Goal: Task Accomplishment & Management: Use online tool/utility

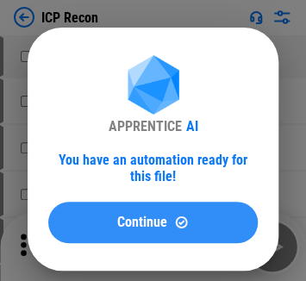
click at [102, 230] on div "Continue" at bounding box center [153, 222] width 168 height 15
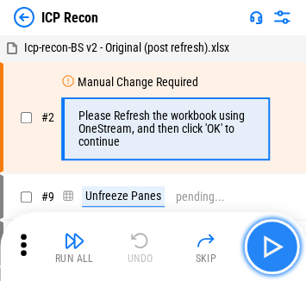
click at [271, 254] on img "button" at bounding box center [272, 247] width 28 height 28
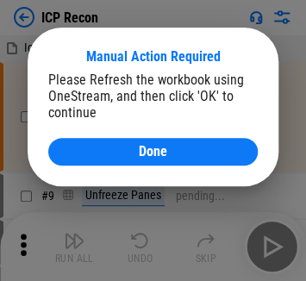
click at [139, 107] on div "Please Refresh the workbook using OneStream, and then click 'OK' to continue" at bounding box center [153, 96] width 210 height 49
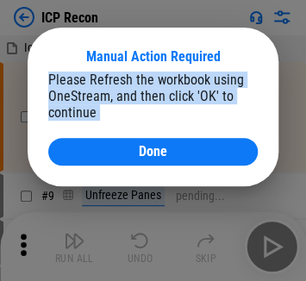
click at [139, 107] on div "Please Refresh the workbook using OneStream, and then click 'OK' to continue" at bounding box center [153, 96] width 210 height 49
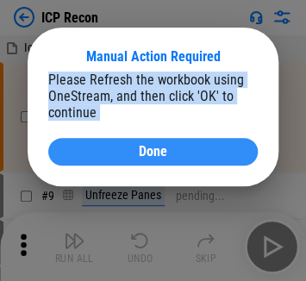
click at [147, 159] on span "Done" at bounding box center [153, 152] width 28 height 14
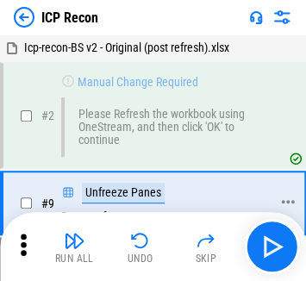
scroll to position [62, 0]
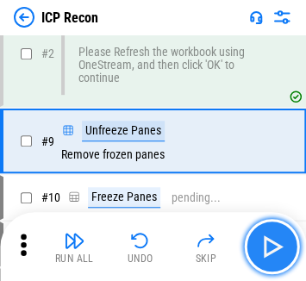
click at [282, 230] on button "button" at bounding box center [271, 246] width 55 height 55
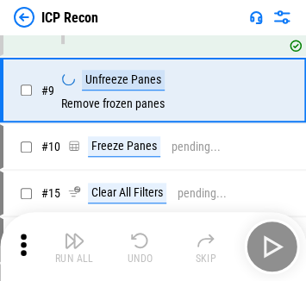
scroll to position [132, 0]
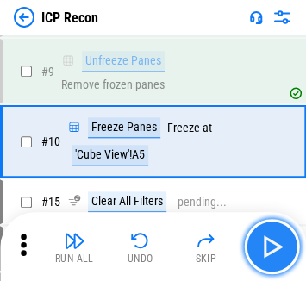
click at [268, 242] on img "button" at bounding box center [272, 247] width 28 height 28
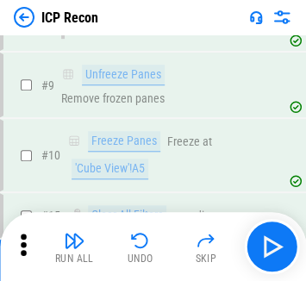
scroll to position [104, 0]
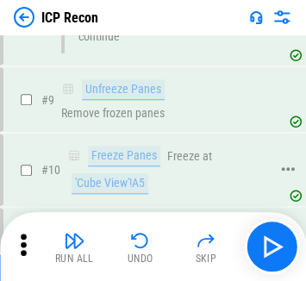
click at [133, 186] on div "'Cube View'!A5" at bounding box center [110, 183] width 77 height 21
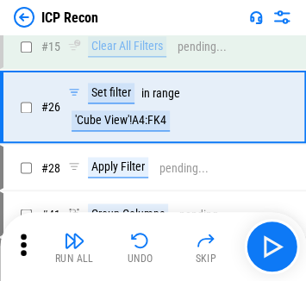
scroll to position [300, 0]
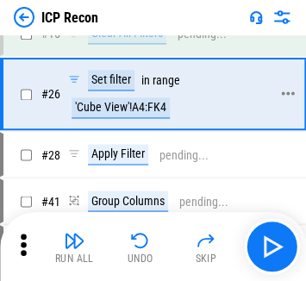
click at [83, 98] on div "'Cube View'!A4:FK4" at bounding box center [121, 108] width 98 height 21
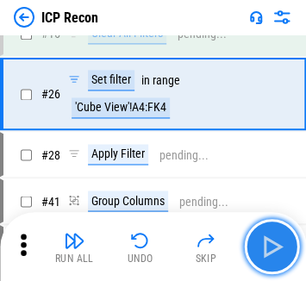
click at [274, 244] on img "button" at bounding box center [272, 247] width 28 height 28
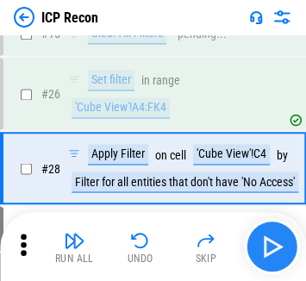
scroll to position [326, 0]
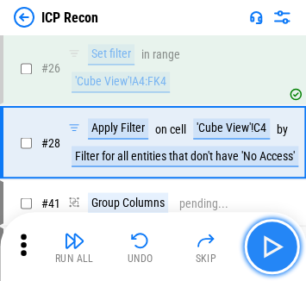
click at [268, 250] on img "button" at bounding box center [272, 247] width 28 height 28
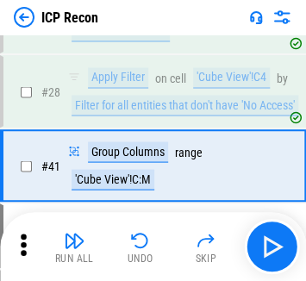
scroll to position [400, 0]
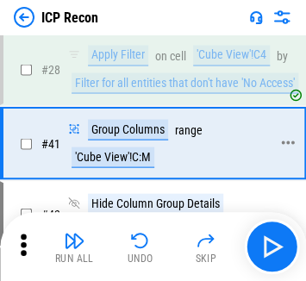
click at [129, 173] on div "# 41 Group Columns range 'Cube View'!C:M" at bounding box center [145, 143] width 284 height 69
click at [122, 158] on div "'Cube View'!C:M" at bounding box center [113, 157] width 83 height 21
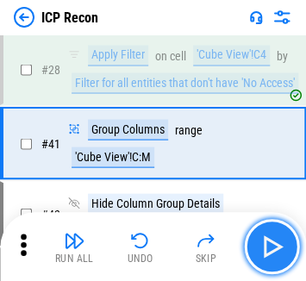
click at [264, 245] on img "button" at bounding box center [272, 247] width 28 height 28
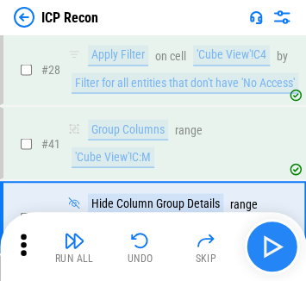
scroll to position [473, 0]
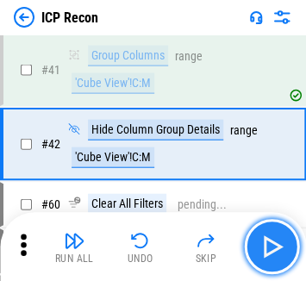
click at [264, 245] on img "button" at bounding box center [272, 247] width 28 height 28
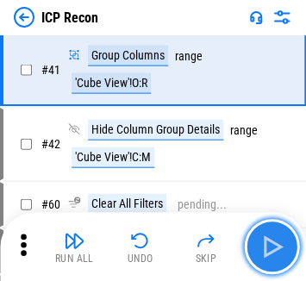
click at [262, 245] on img "button" at bounding box center [272, 247] width 28 height 28
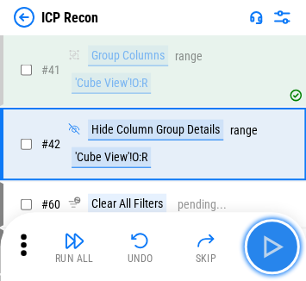
click at [262, 245] on img "button" at bounding box center [272, 247] width 28 height 28
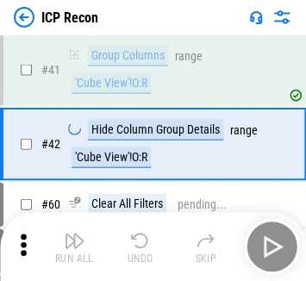
click at [262, 245] on div "Run All Undo Skip" at bounding box center [154, 246] width 289 height 55
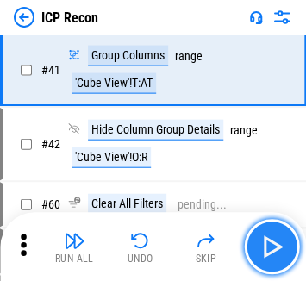
click at [262, 245] on img "button" at bounding box center [272, 247] width 28 height 28
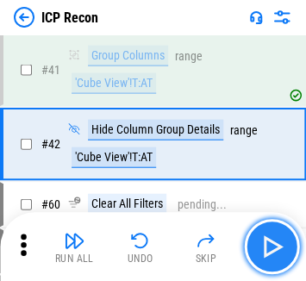
click at [262, 245] on img "button" at bounding box center [272, 247] width 28 height 28
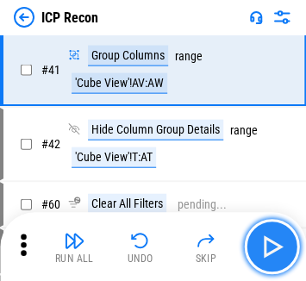
click at [262, 245] on img "button" at bounding box center [272, 247] width 28 height 28
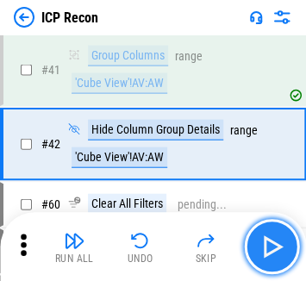
click at [262, 245] on img "button" at bounding box center [272, 247] width 28 height 28
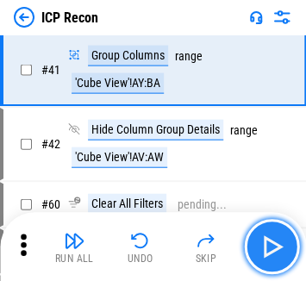
click at [262, 245] on img "button" at bounding box center [272, 247] width 28 height 28
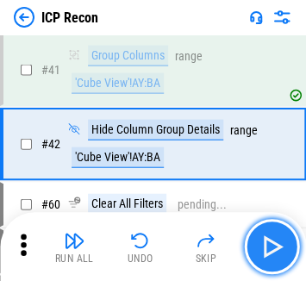
click at [262, 245] on img "button" at bounding box center [272, 247] width 28 height 28
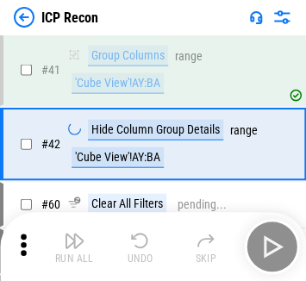
click at [262, 245] on div "Run All Undo Skip" at bounding box center [154, 246] width 289 height 55
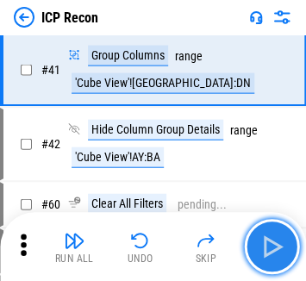
click at [274, 249] on img "button" at bounding box center [272, 247] width 28 height 28
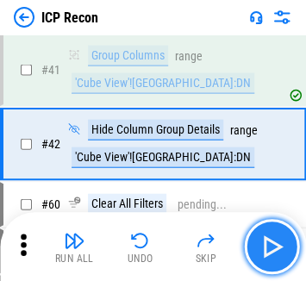
click at [256, 241] on button "button" at bounding box center [271, 246] width 55 height 55
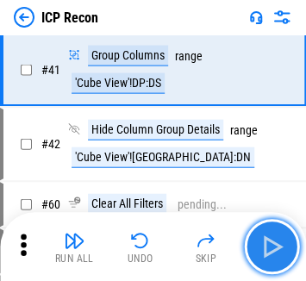
click at [278, 240] on img "button" at bounding box center [272, 247] width 28 height 28
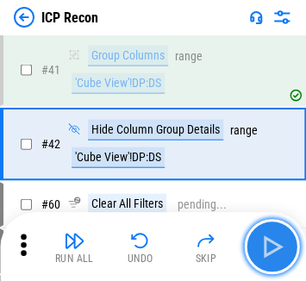
click at [278, 240] on img "button" at bounding box center [272, 247] width 28 height 28
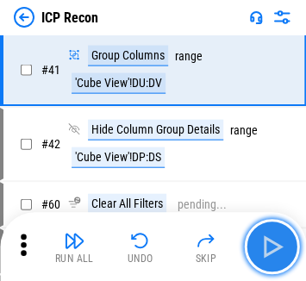
click at [278, 240] on img "button" at bounding box center [272, 247] width 28 height 28
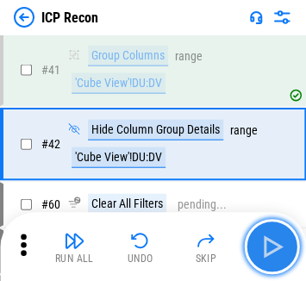
click at [278, 240] on img "button" at bounding box center [272, 247] width 28 height 28
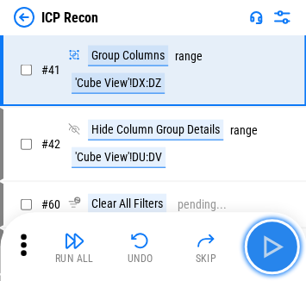
click at [278, 240] on img "button" at bounding box center [272, 247] width 28 height 28
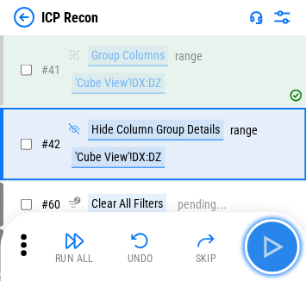
click at [278, 240] on img "button" at bounding box center [272, 247] width 28 height 28
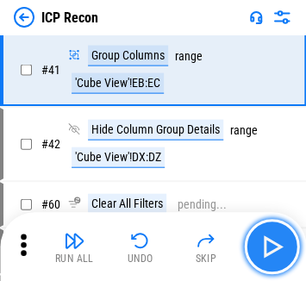
click at [278, 240] on img "button" at bounding box center [272, 247] width 28 height 28
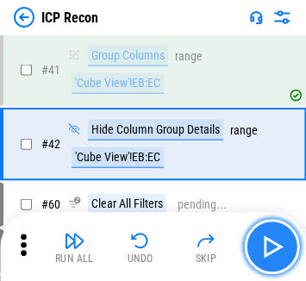
click at [278, 240] on img "button" at bounding box center [272, 247] width 28 height 28
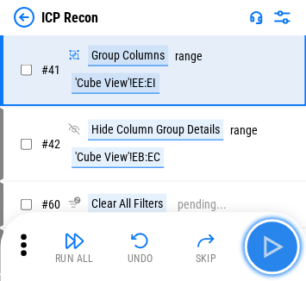
click at [278, 240] on img "button" at bounding box center [272, 247] width 28 height 28
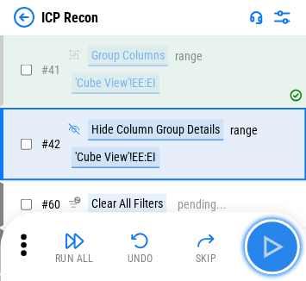
click at [278, 240] on img "button" at bounding box center [272, 247] width 28 height 28
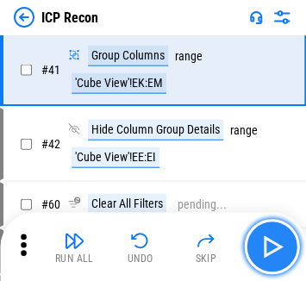
click at [278, 240] on img "button" at bounding box center [272, 247] width 28 height 28
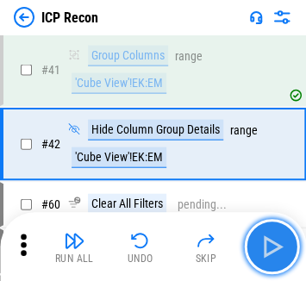
click at [278, 240] on img "button" at bounding box center [272, 247] width 28 height 28
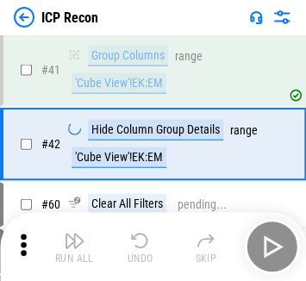
click at [278, 240] on div "Run All Undo Skip" at bounding box center [154, 246] width 289 height 55
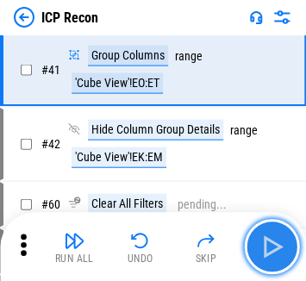
click at [278, 240] on img "button" at bounding box center [272, 247] width 28 height 28
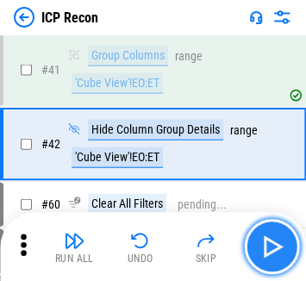
click at [278, 240] on img "button" at bounding box center [272, 247] width 28 height 28
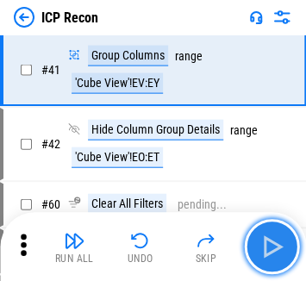
click at [278, 240] on img "button" at bounding box center [272, 247] width 28 height 28
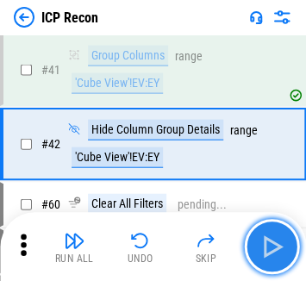
click at [278, 240] on img "button" at bounding box center [272, 247] width 28 height 28
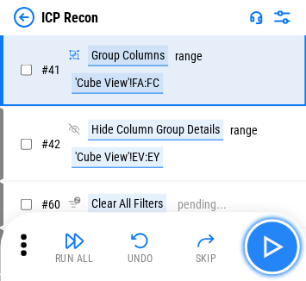
click at [278, 240] on img "button" at bounding box center [272, 247] width 28 height 28
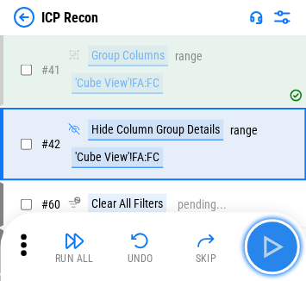
click at [278, 240] on img "button" at bounding box center [272, 247] width 28 height 28
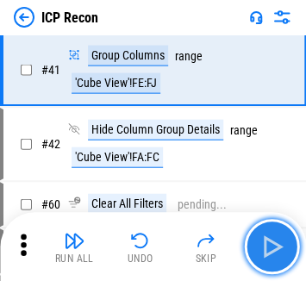
click at [278, 240] on img "button" at bounding box center [272, 247] width 28 height 28
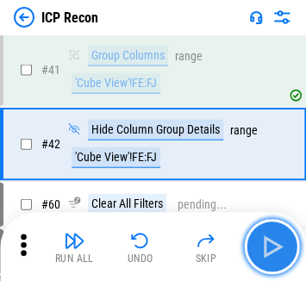
click at [278, 240] on img "button" at bounding box center [272, 247] width 28 height 28
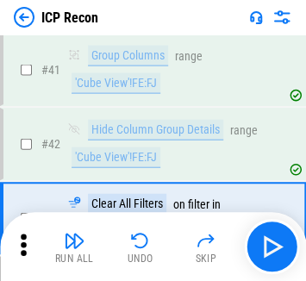
scroll to position [547, 0]
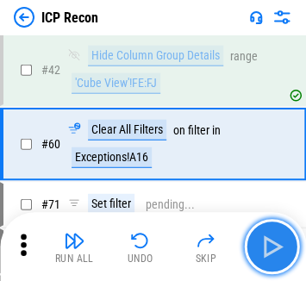
click at [280, 235] on img "button" at bounding box center [272, 247] width 28 height 28
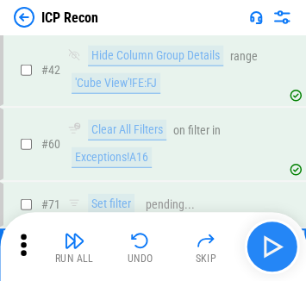
scroll to position [666, 0]
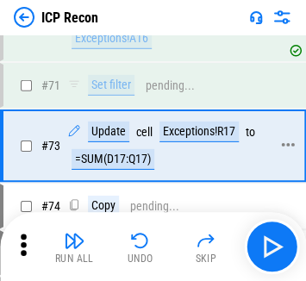
click at [112, 157] on div "=SUM(D17:Q17)" at bounding box center [113, 159] width 83 height 21
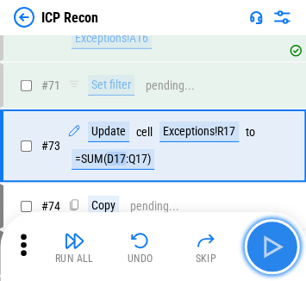
click at [282, 245] on img "button" at bounding box center [272, 247] width 28 height 28
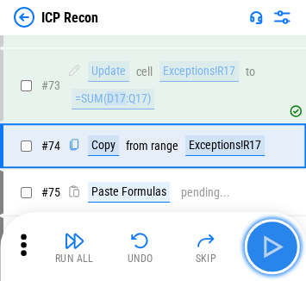
click at [282, 245] on img "button" at bounding box center [272, 247] width 28 height 28
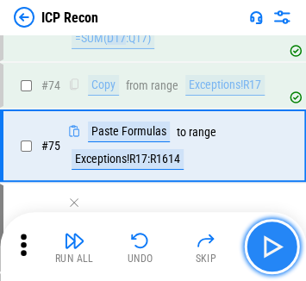
click at [282, 245] on img "button" at bounding box center [272, 247] width 28 height 28
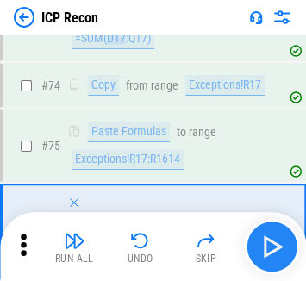
scroll to position [872, 0]
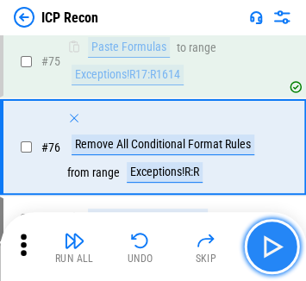
click at [263, 230] on button "button" at bounding box center [271, 246] width 55 height 55
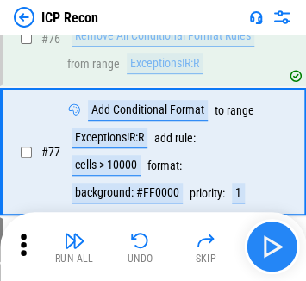
scroll to position [985, 0]
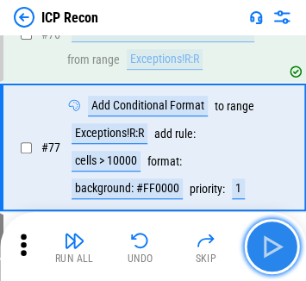
click at [273, 258] on img "button" at bounding box center [272, 247] width 28 height 28
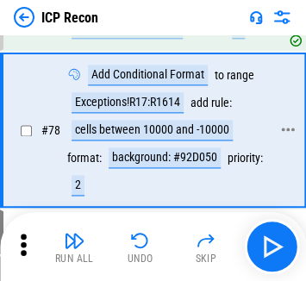
scroll to position [1144, 0]
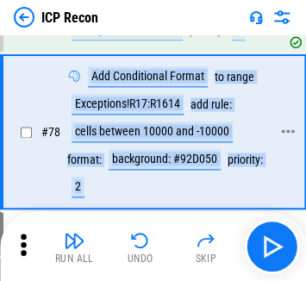
drag, startPoint x: 89, startPoint y: 178, endPoint x: 70, endPoint y: 62, distance: 117.2
click at [70, 66] on div "Add Conditional Format to range Exceptions!R17:R1614 add rule: cells between 10…" at bounding box center [168, 131] width 203 height 131
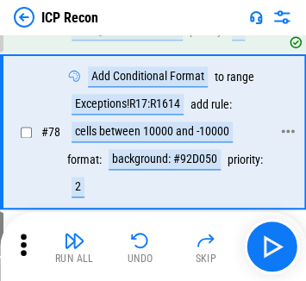
click at [70, 69] on icon at bounding box center [74, 76] width 14 height 14
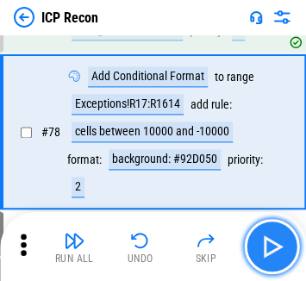
click at [258, 247] on img "button" at bounding box center [272, 247] width 28 height 28
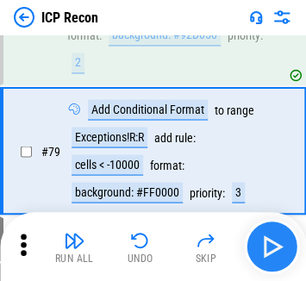
scroll to position [1269, 0]
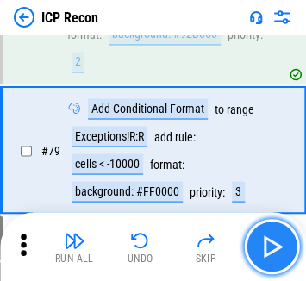
click at [256, 234] on button "button" at bounding box center [271, 246] width 55 height 55
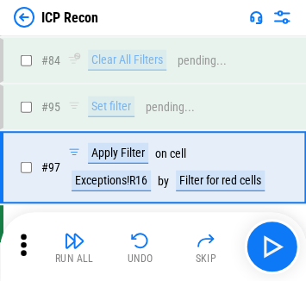
scroll to position [1476, 0]
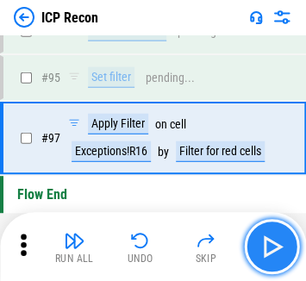
click at [269, 254] on img "button" at bounding box center [272, 247] width 28 height 28
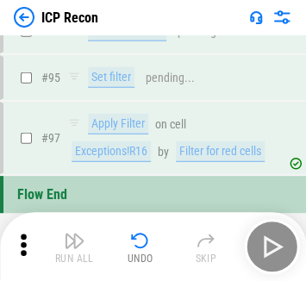
click at [269, 254] on div "Run All Undo Skip" at bounding box center [154, 246] width 289 height 55
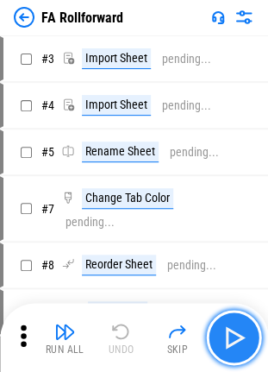
click at [221, 255] on button "button" at bounding box center [233, 337] width 55 height 55
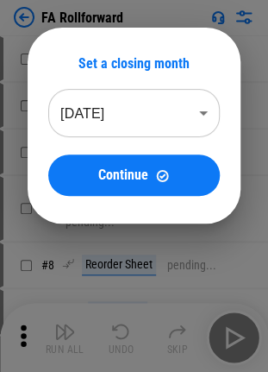
click at [119, 126] on body "FA Rollforward # 3 Import Sheet pending... # 4 Import Sheet pending... # 5 Rena…" at bounding box center [134, 186] width 268 height 372
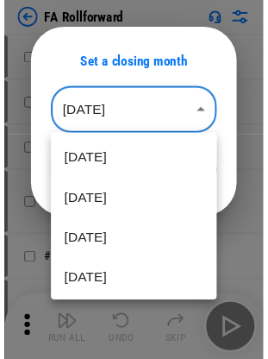
scroll to position [168, 0]
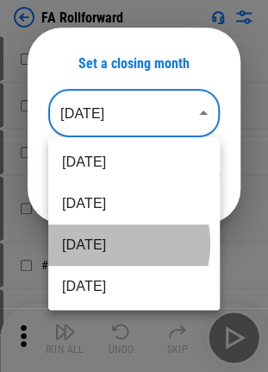
click at [101, 243] on li "[DATE]" at bounding box center [134, 244] width 172 height 41
type input "********"
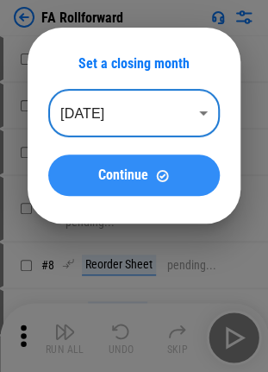
click at [110, 173] on span "Continue" at bounding box center [123, 175] width 50 height 14
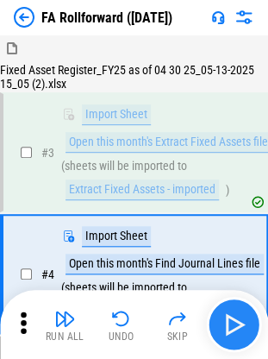
scroll to position [94, 0]
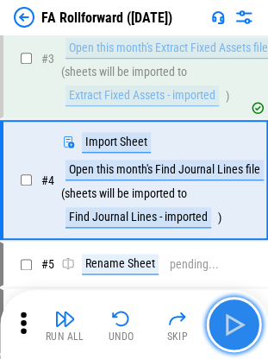
click at [226, 255] on button "button" at bounding box center [233, 324] width 55 height 55
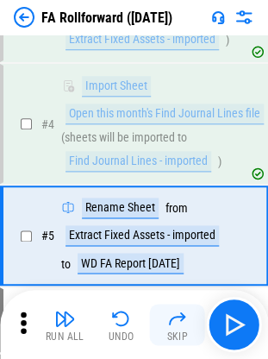
scroll to position [205, 0]
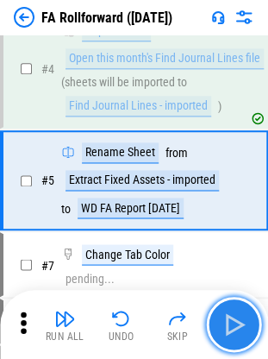
click at [226, 255] on img "button" at bounding box center [234, 325] width 28 height 28
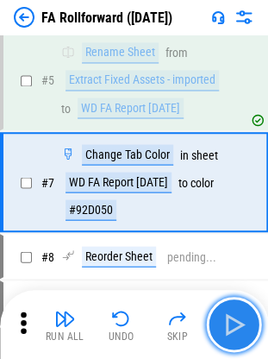
click at [226, 255] on img "button" at bounding box center [234, 325] width 28 height 28
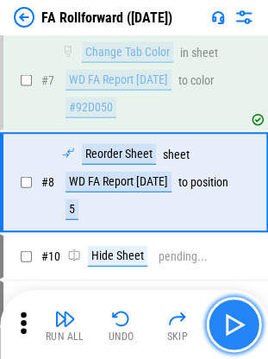
click at [226, 255] on img "button" at bounding box center [234, 325] width 28 height 28
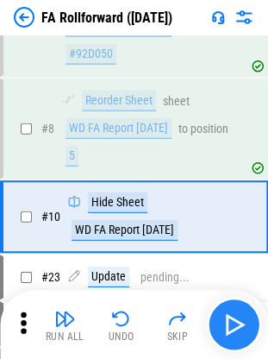
scroll to position [495, 0]
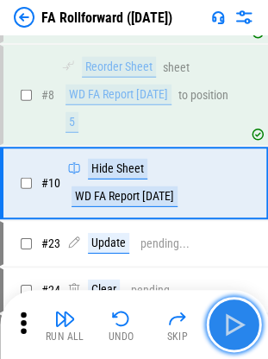
click at [226, 255] on img "button" at bounding box center [234, 325] width 28 height 28
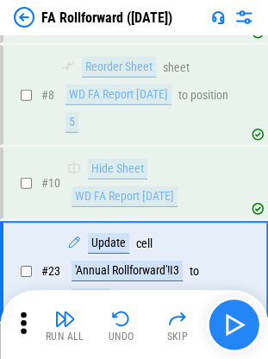
scroll to position [582, 0]
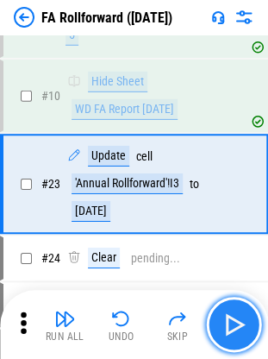
click at [226, 255] on img "button" at bounding box center [234, 325] width 28 height 28
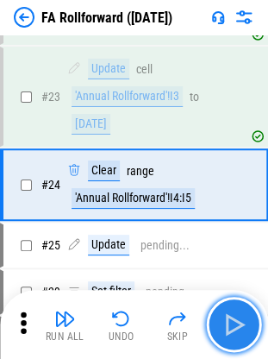
click at [226, 255] on img "button" at bounding box center [234, 325] width 28 height 28
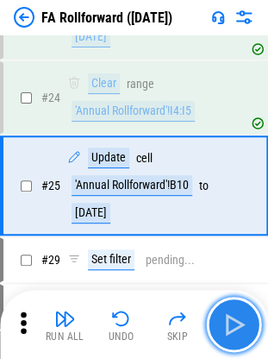
click at [226, 255] on img "button" at bounding box center [234, 325] width 28 height 28
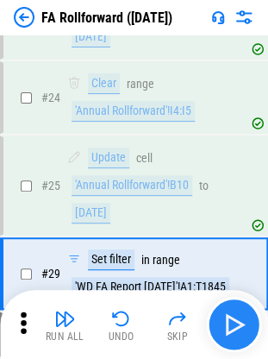
scroll to position [844, 0]
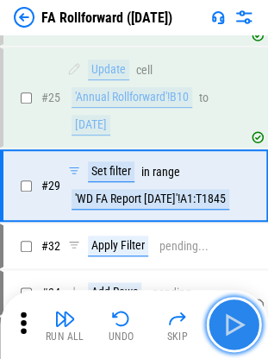
click at [231, 255] on img "button" at bounding box center [234, 325] width 28 height 28
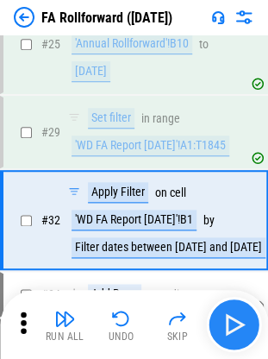
scroll to position [930, 0]
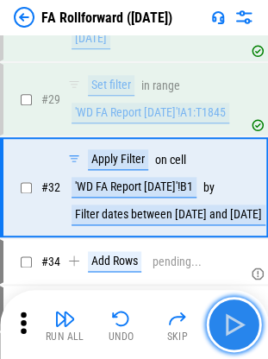
click at [231, 255] on img "button" at bounding box center [234, 325] width 28 height 28
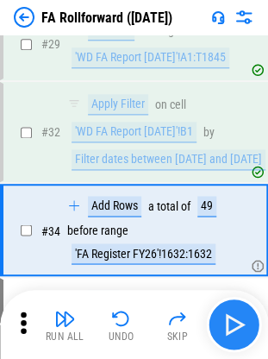
scroll to position [1028, 0]
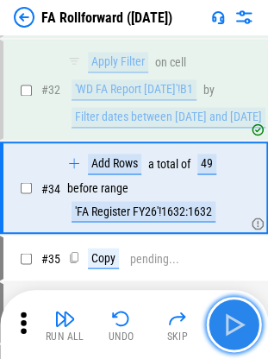
click at [240, 255] on img "button" at bounding box center [234, 325] width 28 height 28
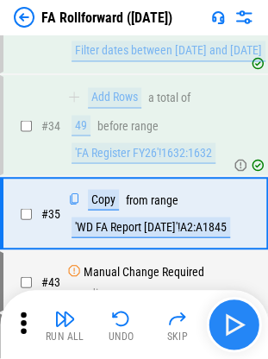
scroll to position [1119, 0]
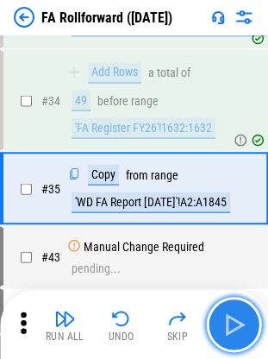
click at [240, 255] on img "button" at bounding box center [234, 325] width 28 height 28
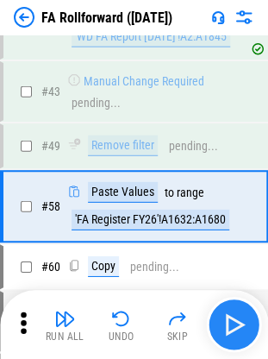
scroll to position [1301, 0]
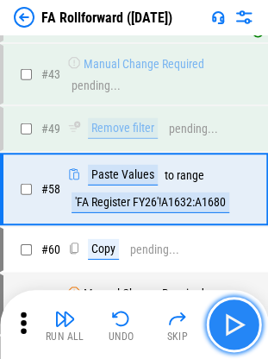
click at [240, 255] on img "button" at bounding box center [234, 325] width 28 height 28
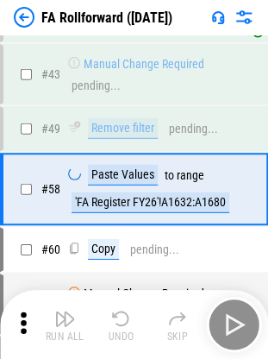
click at [240, 255] on div "Run All Undo Skip" at bounding box center [135, 324] width 251 height 55
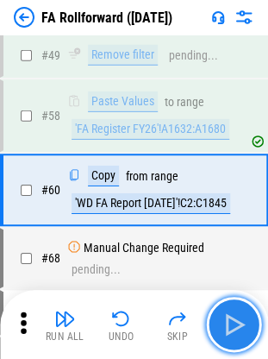
click at [240, 255] on img "button" at bounding box center [234, 325] width 28 height 28
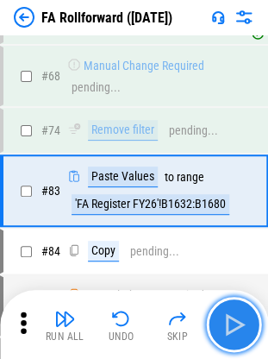
click at [240, 255] on img "button" at bounding box center [234, 325] width 28 height 28
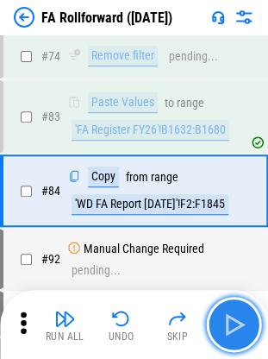
click at [240, 255] on img "button" at bounding box center [234, 325] width 28 height 28
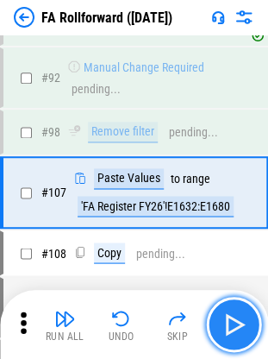
click at [240, 255] on img "button" at bounding box center [234, 325] width 28 height 28
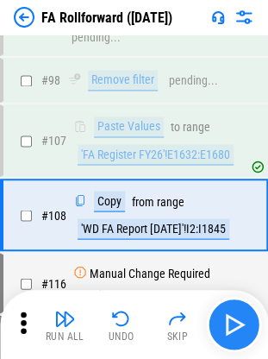
scroll to position [1887, 0]
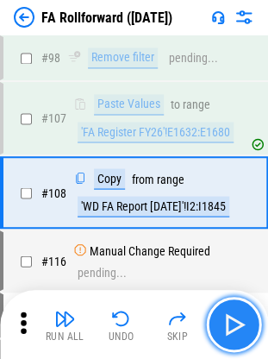
click at [240, 255] on img "button" at bounding box center [234, 325] width 28 height 28
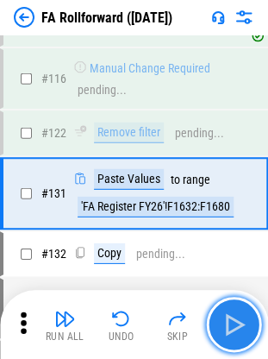
click at [240, 255] on img "button" at bounding box center [234, 325] width 28 height 28
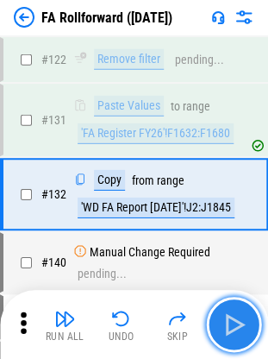
click at [240, 255] on img "button" at bounding box center [234, 325] width 28 height 28
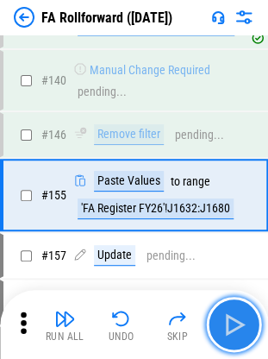
click at [240, 255] on img "button" at bounding box center [234, 325] width 28 height 28
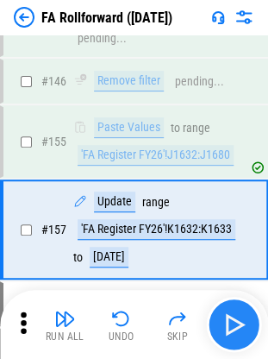
scroll to position [2411, 0]
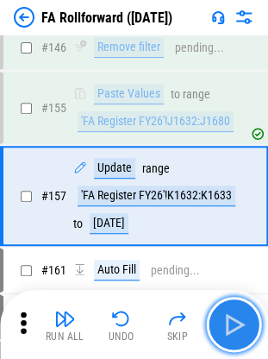
click at [240, 255] on img "button" at bounding box center [234, 325] width 28 height 28
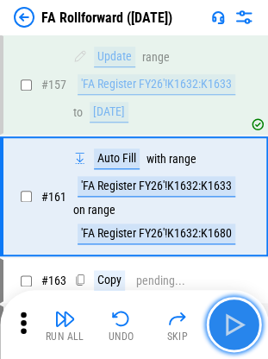
click at [240, 255] on img "button" at bounding box center [234, 325] width 28 height 28
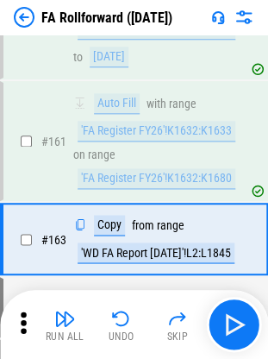
scroll to position [2620, 0]
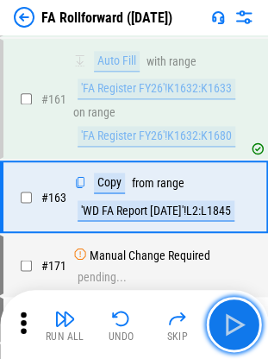
drag, startPoint x: 40, startPoint y: 217, endPoint x: 221, endPoint y: 314, distance: 205.4
click at [221, 255] on img "button" at bounding box center [234, 325] width 28 height 28
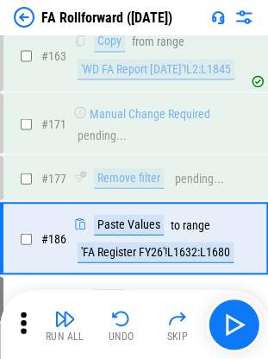
scroll to position [2801, 0]
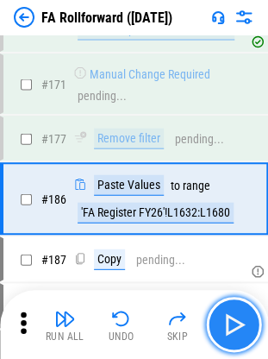
click at [231, 255] on img "button" at bounding box center [234, 325] width 28 height 28
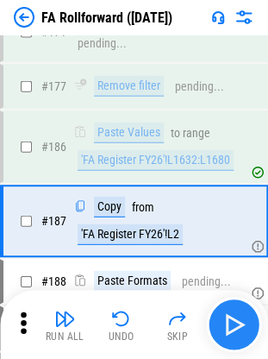
scroll to position [2876, 0]
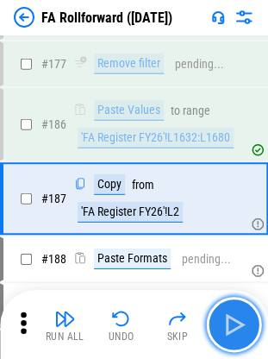
click at [231, 255] on img "button" at bounding box center [234, 325] width 28 height 28
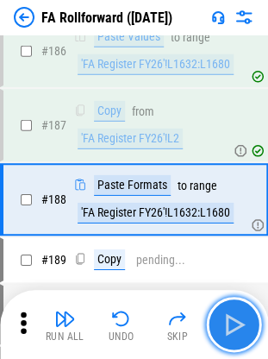
click at [231, 255] on img "button" at bounding box center [234, 325] width 28 height 28
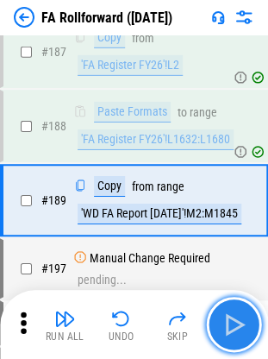
click at [231, 255] on img "button" at bounding box center [234, 325] width 28 height 28
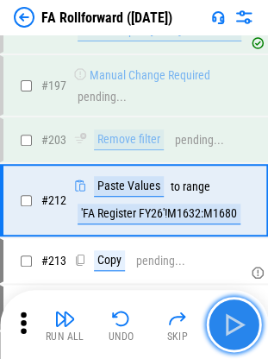
click at [231, 255] on img "button" at bounding box center [234, 325] width 28 height 28
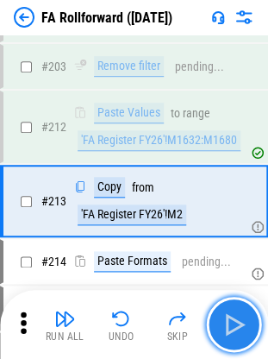
click at [231, 255] on img "button" at bounding box center [234, 325] width 28 height 28
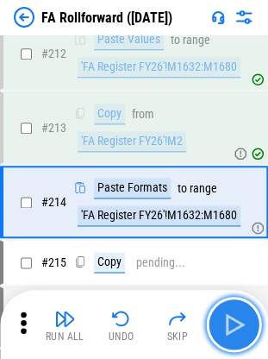
click at [231, 255] on img "button" at bounding box center [234, 325] width 28 height 28
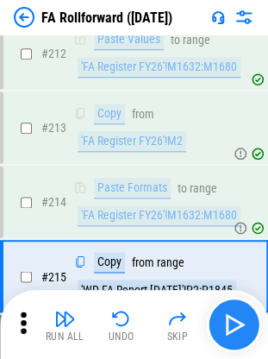
scroll to position [3426, 0]
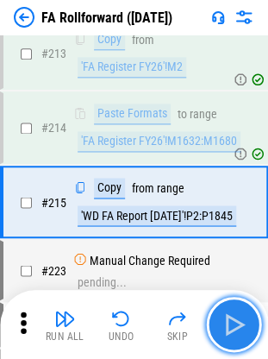
click at [231, 255] on img "button" at bounding box center [234, 325] width 28 height 28
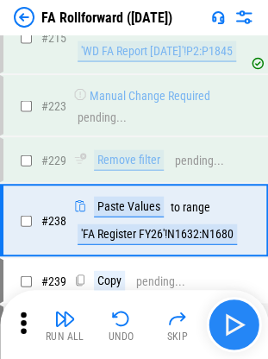
scroll to position [3607, 0]
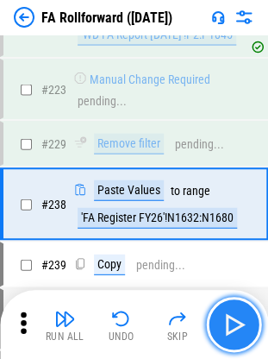
click at [231, 255] on img "button" at bounding box center [234, 325] width 28 height 28
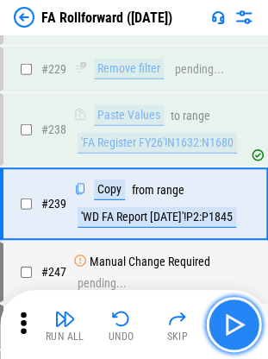
click at [235, 255] on img "button" at bounding box center [234, 325] width 28 height 28
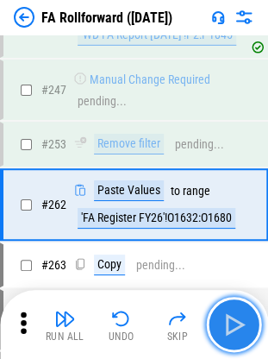
click at [235, 255] on img "button" at bounding box center [234, 325] width 28 height 28
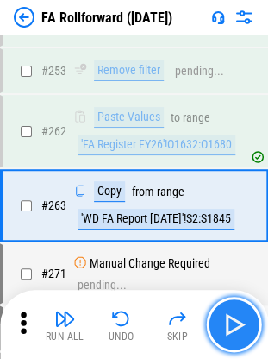
click at [235, 255] on img "button" at bounding box center [234, 325] width 28 height 28
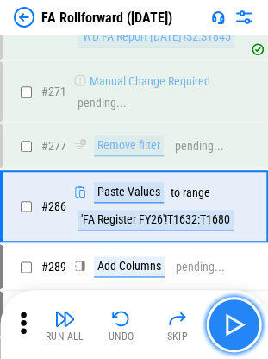
click at [235, 255] on img "button" at bounding box center [234, 325] width 28 height 28
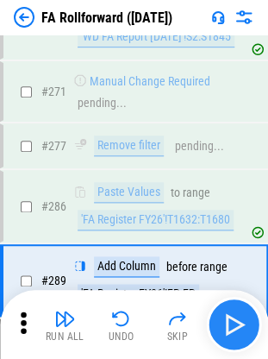
scroll to position [4193, 0]
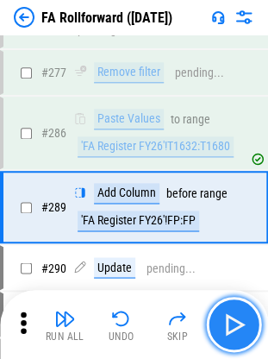
click at [235, 255] on img "button" at bounding box center [234, 325] width 28 height 28
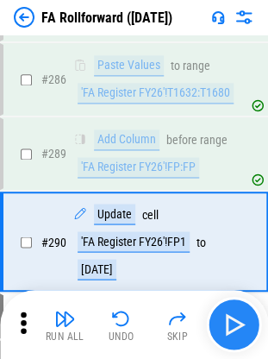
scroll to position [4281, 0]
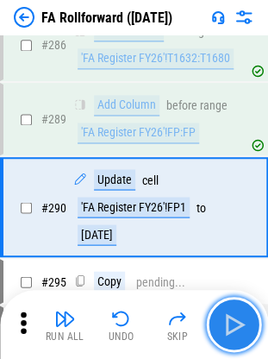
click at [235, 255] on img "button" at bounding box center [234, 325] width 28 height 28
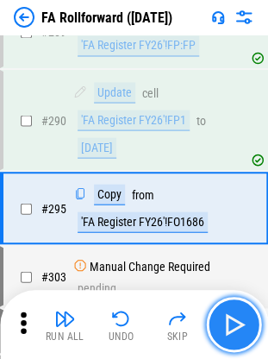
click at [235, 255] on img "button" at bounding box center [234, 325] width 28 height 28
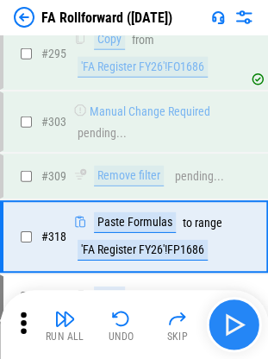
scroll to position [4550, 0]
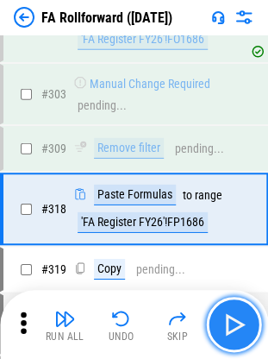
click at [228, 255] on img "button" at bounding box center [234, 325] width 28 height 28
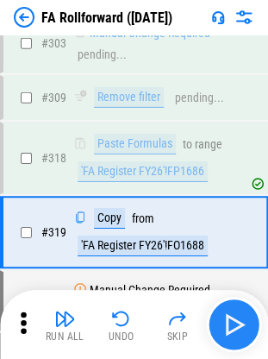
scroll to position [4623, 0]
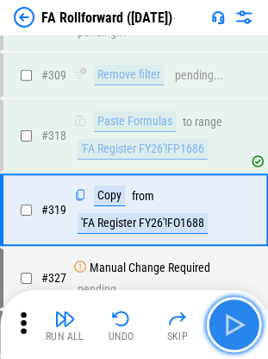
click at [227, 255] on img "button" at bounding box center [234, 325] width 28 height 28
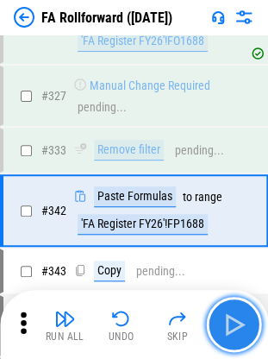
click at [227, 255] on img "button" at bounding box center [234, 325] width 28 height 28
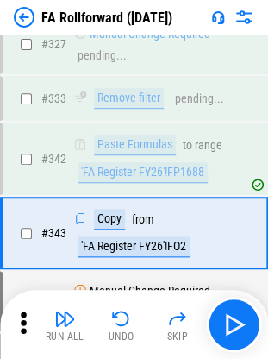
scroll to position [4880, 0]
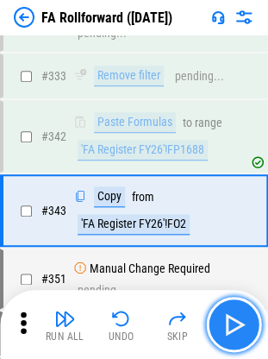
click at [229, 255] on button "button" at bounding box center [233, 324] width 55 height 55
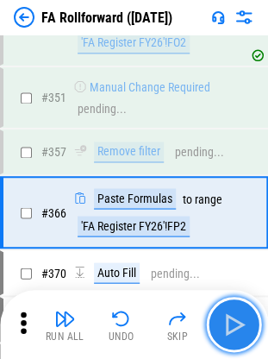
click at [229, 255] on button "button" at bounding box center [233, 324] width 55 height 55
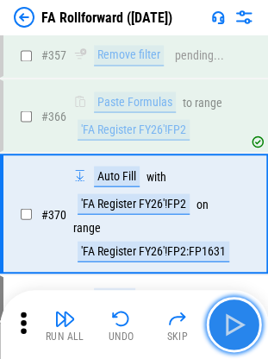
scroll to position [5158, 0]
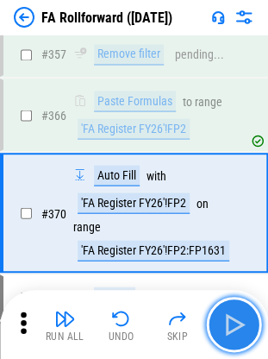
click at [229, 255] on button "button" at bounding box center [233, 324] width 55 height 55
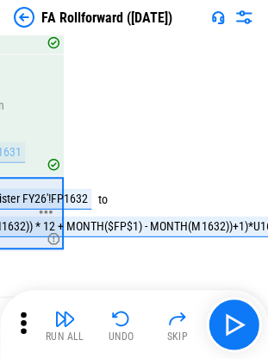
scroll to position [5256, 205]
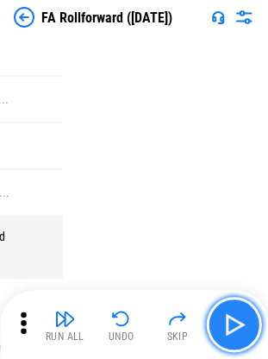
click at [239, 255] on img "button" at bounding box center [234, 325] width 28 height 28
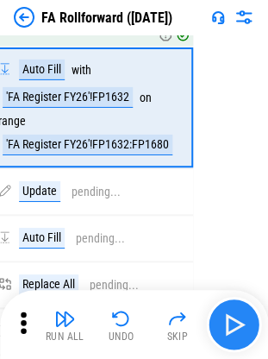
scroll to position [5359, 5]
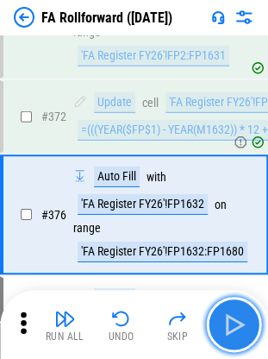
click at [239, 255] on img "button" at bounding box center [234, 325] width 28 height 28
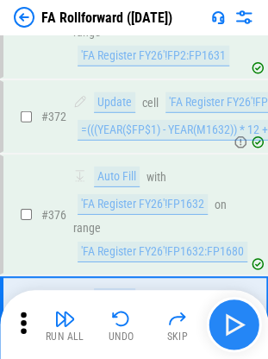
scroll to position [5464, 0]
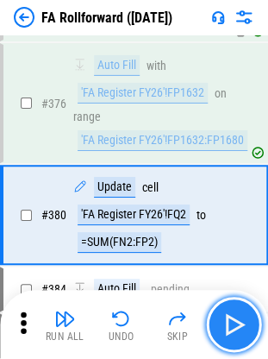
click at [233, 255] on img "button" at bounding box center [234, 325] width 28 height 28
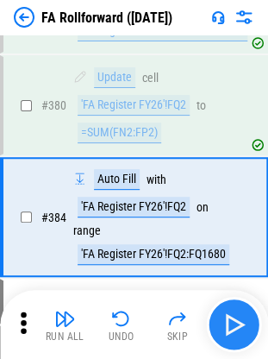
scroll to position [5575, 0]
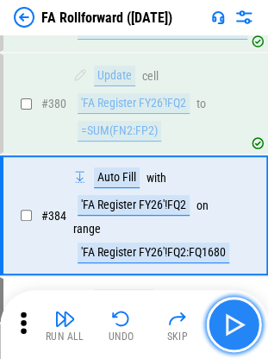
click at [242, 255] on img "button" at bounding box center [234, 325] width 28 height 28
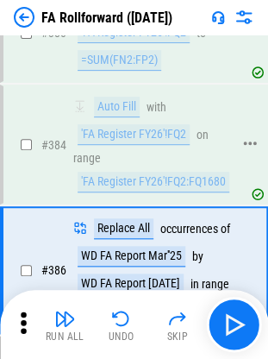
scroll to position [5699, 0]
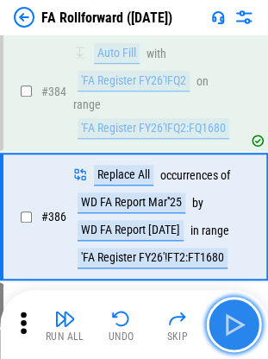
click at [221, 255] on img "button" at bounding box center [234, 325] width 28 height 28
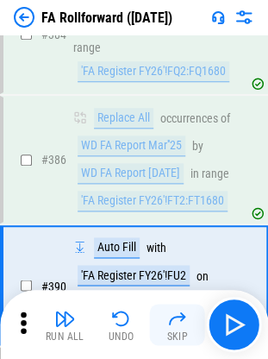
scroll to position [5824, 0]
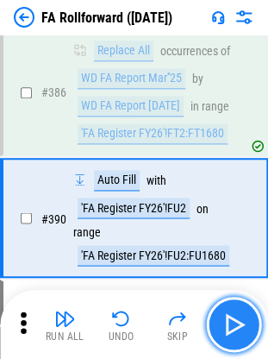
click at [233, 255] on img "button" at bounding box center [234, 325] width 28 height 28
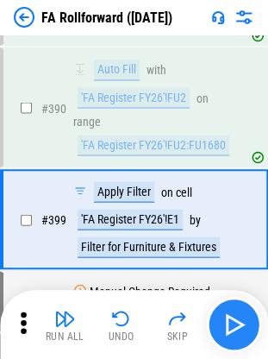
scroll to position [5934, 0]
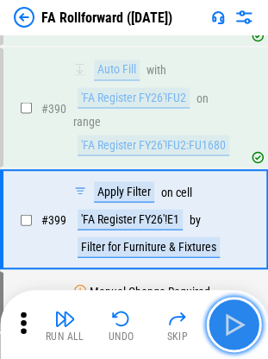
click at [233, 255] on img "button" at bounding box center [234, 325] width 28 height 28
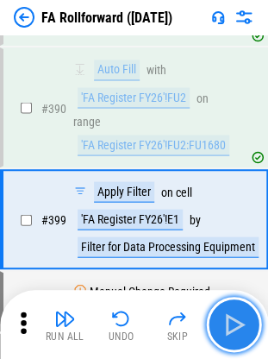
click at [233, 255] on img "button" at bounding box center [234, 325] width 28 height 28
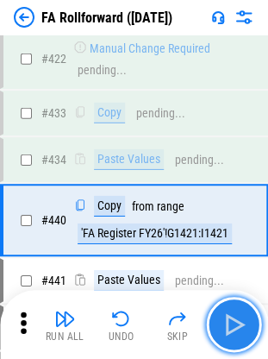
click at [233, 255] on img "button" at bounding box center [234, 325] width 28 height 28
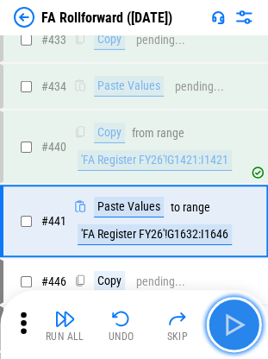
click at [233, 255] on img "button" at bounding box center [234, 325] width 28 height 28
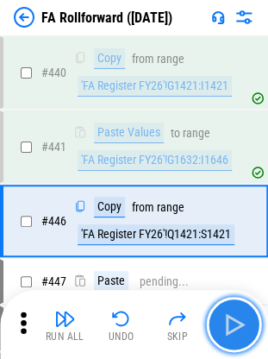
click at [233, 255] on img "button" at bounding box center [234, 325] width 28 height 28
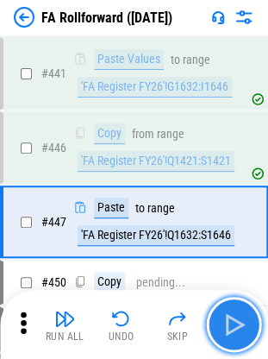
click at [233, 255] on img "button" at bounding box center [234, 325] width 28 height 28
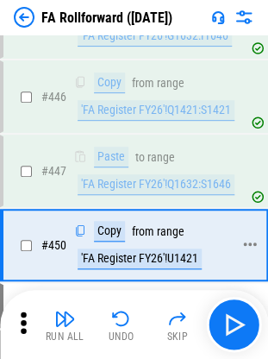
scroll to position [6471, 0]
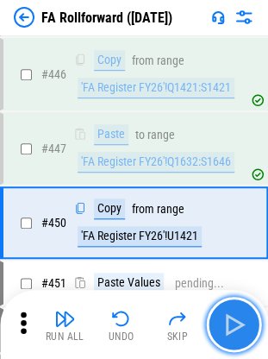
click at [233, 255] on button "button" at bounding box center [233, 324] width 55 height 55
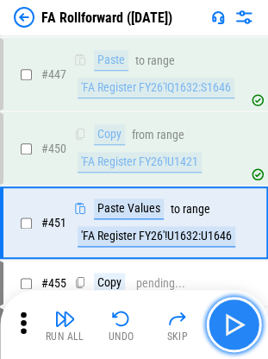
click at [233, 255] on button "button" at bounding box center [233, 324] width 55 height 55
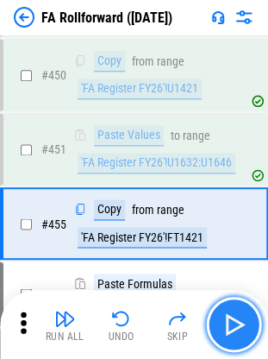
click at [233, 255] on button "button" at bounding box center [233, 324] width 55 height 55
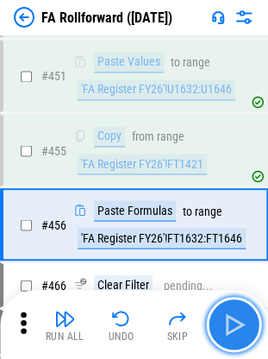
click at [233, 255] on button "button" at bounding box center [233, 324] width 55 height 55
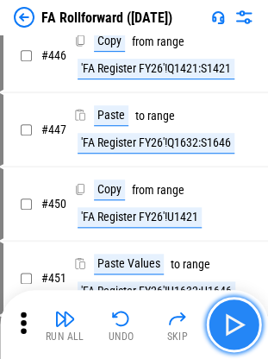
click at [233, 255] on button "button" at bounding box center [233, 324] width 55 height 55
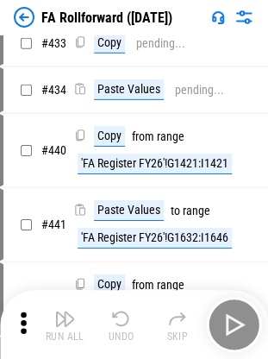
scroll to position [6212, 0]
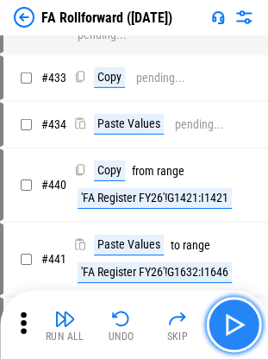
click at [233, 255] on button "button" at bounding box center [233, 324] width 55 height 55
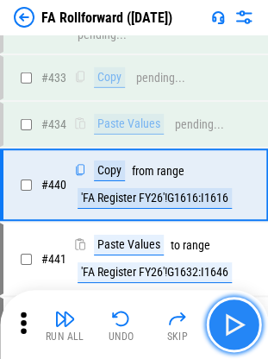
click at [233, 255] on button "button" at bounding box center [233, 324] width 55 height 55
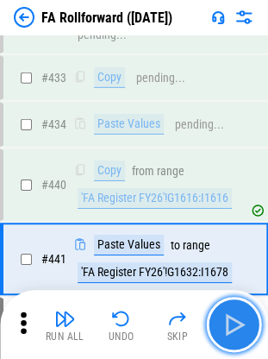
click at [233, 255] on button "button" at bounding box center [233, 324] width 55 height 55
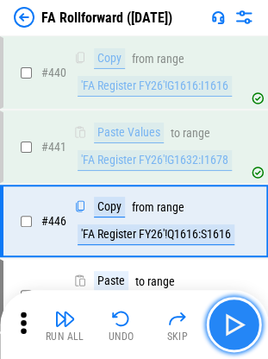
click at [233, 255] on button "button" at bounding box center [233, 324] width 55 height 55
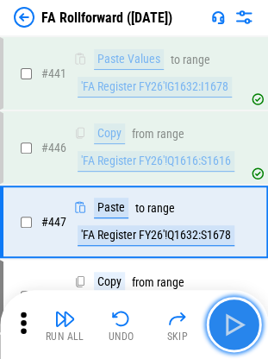
click at [233, 255] on button "button" at bounding box center [233, 324] width 55 height 55
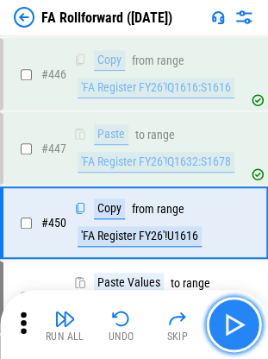
click at [233, 255] on button "button" at bounding box center [233, 324] width 55 height 55
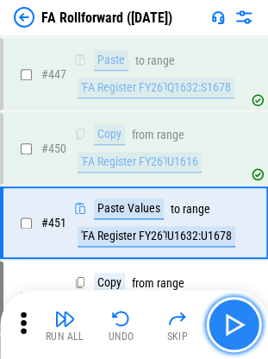
click at [233, 255] on button "button" at bounding box center [233, 324] width 55 height 55
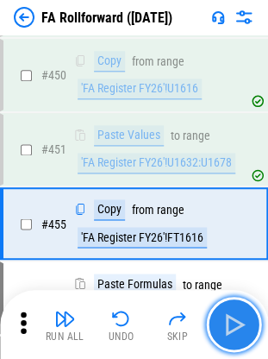
click at [233, 255] on button "button" at bounding box center [233, 324] width 55 height 55
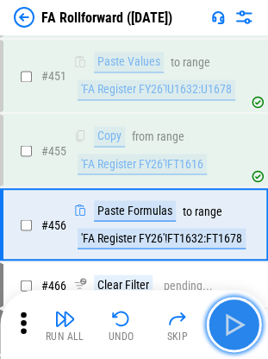
click at [233, 255] on button "button" at bounding box center [233, 324] width 55 height 55
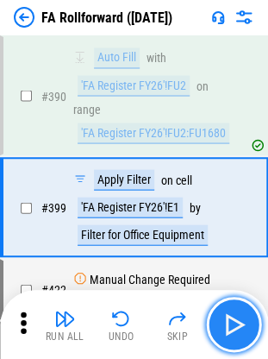
click at [233, 255] on button "button" at bounding box center [233, 324] width 55 height 55
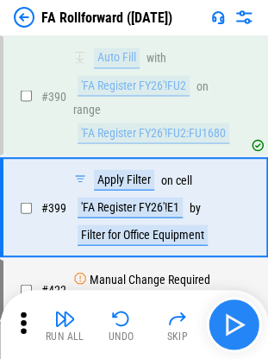
scroll to position [5934, 0]
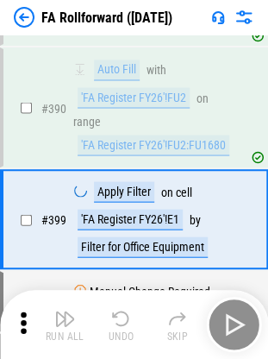
click at [233, 255] on div "Run All Undo Skip" at bounding box center [135, 324] width 251 height 55
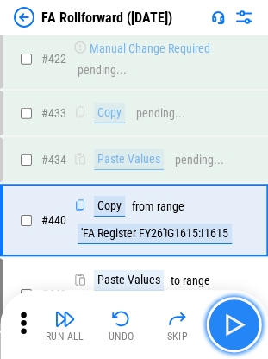
click at [233, 255] on button "button" at bounding box center [233, 324] width 55 height 55
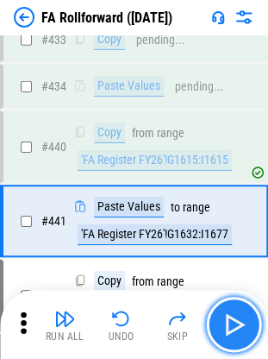
click at [233, 255] on button "button" at bounding box center [233, 324] width 55 height 55
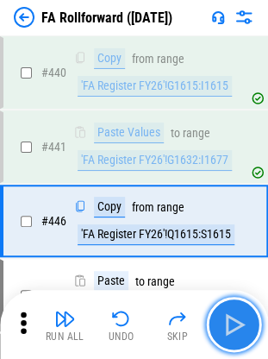
click at [233, 255] on button "button" at bounding box center [233, 324] width 55 height 55
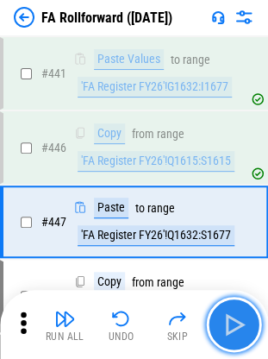
click at [233, 255] on button "button" at bounding box center [233, 324] width 55 height 55
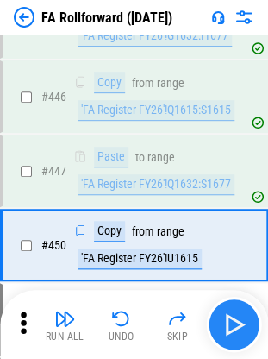
scroll to position [6471, 0]
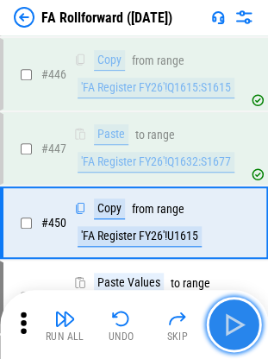
click at [233, 255] on button "button" at bounding box center [233, 324] width 55 height 55
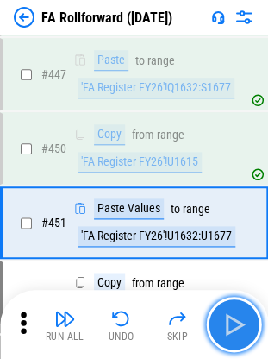
click at [233, 255] on button "button" at bounding box center [233, 324] width 55 height 55
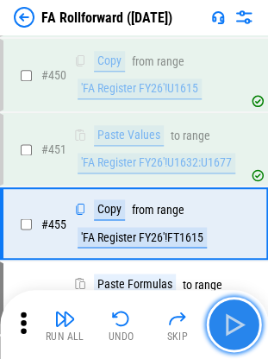
click at [233, 255] on button "button" at bounding box center [233, 324] width 55 height 55
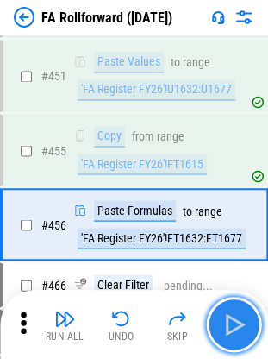
click at [233, 255] on button "button" at bounding box center [233, 324] width 55 height 55
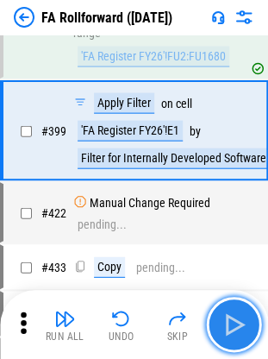
click at [233, 255] on button "button" at bounding box center [233, 324] width 55 height 55
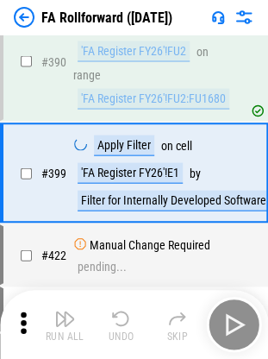
click at [233, 255] on div "Run All Undo Skip" at bounding box center [135, 324] width 251 height 55
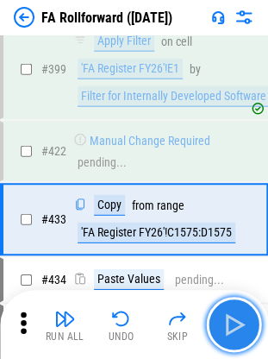
click at [233, 255] on button "button" at bounding box center [233, 324] width 55 height 55
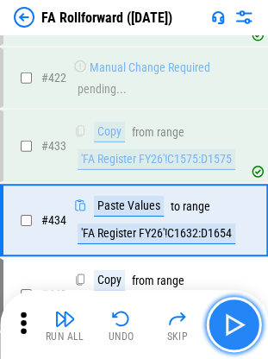
click at [233, 255] on button "button" at bounding box center [233, 324] width 55 height 55
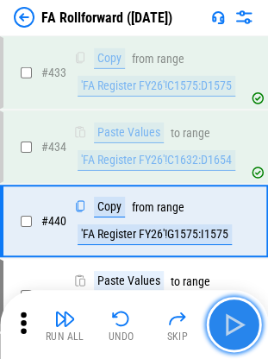
click at [233, 255] on button "button" at bounding box center [233, 324] width 55 height 55
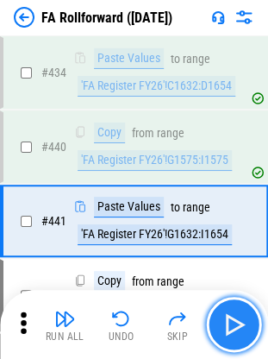
click at [233, 255] on button "button" at bounding box center [233, 324] width 55 height 55
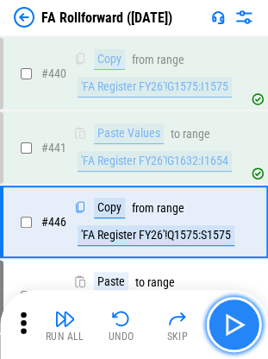
click at [233, 255] on button "button" at bounding box center [233, 324] width 55 height 55
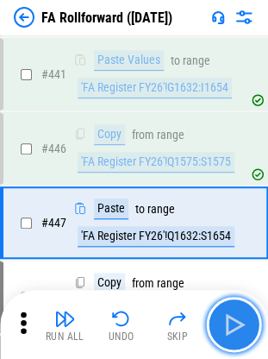
click at [233, 255] on button "button" at bounding box center [233, 324] width 55 height 55
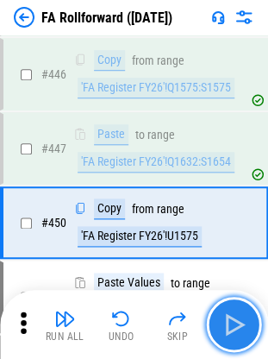
click at [233, 255] on button "button" at bounding box center [233, 324] width 55 height 55
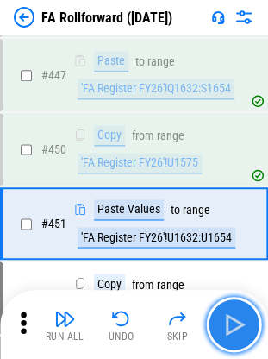
click at [233, 255] on button "button" at bounding box center [233, 324] width 55 height 55
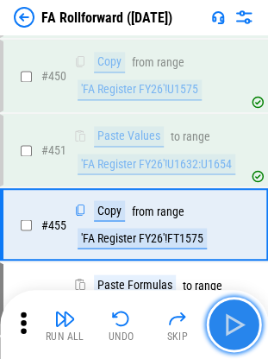
click at [233, 255] on button "button" at bounding box center [233, 324] width 55 height 55
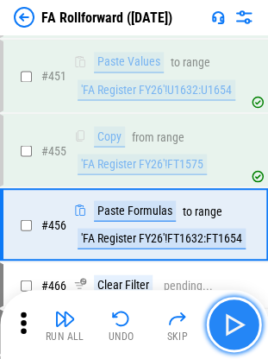
click at [233, 255] on button "button" at bounding box center [233, 324] width 55 height 55
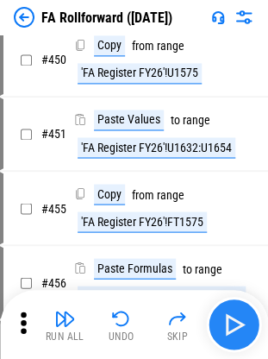
scroll to position [6370, 0]
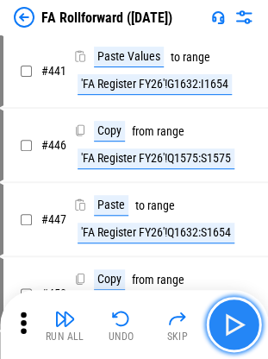
click at [233, 255] on button "button" at bounding box center [233, 324] width 55 height 55
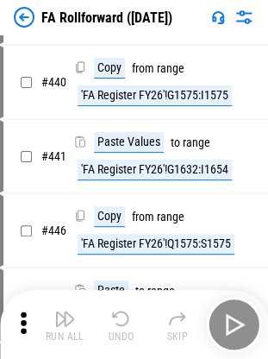
click at [233, 255] on div "Run All Undo Skip" at bounding box center [135, 324] width 251 height 55
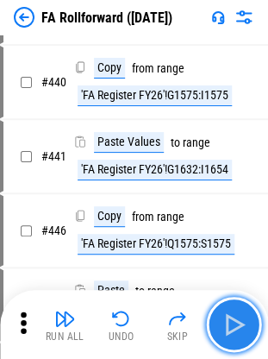
click at [233, 255] on button "button" at bounding box center [233, 324] width 55 height 55
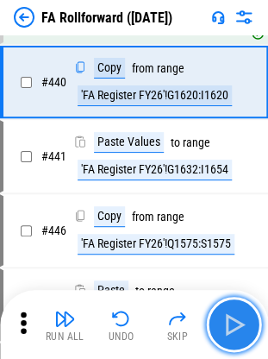
click at [233, 255] on button "button" at bounding box center [233, 324] width 55 height 55
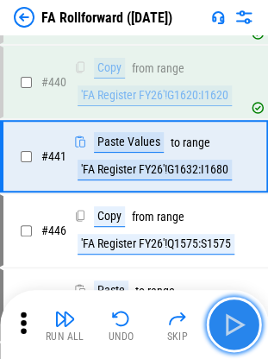
click at [233, 255] on button "button" at bounding box center [233, 324] width 55 height 55
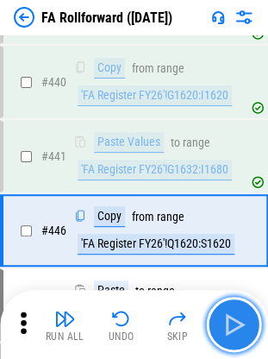
click at [233, 255] on button "button" at bounding box center [233, 324] width 55 height 55
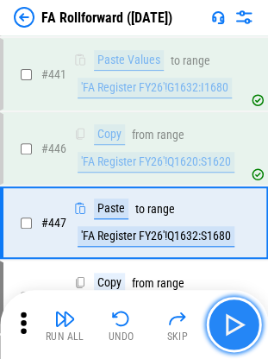
click at [233, 255] on button "button" at bounding box center [233, 324] width 55 height 55
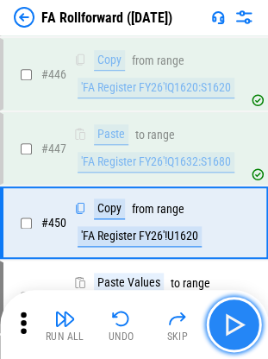
click at [233, 255] on button "button" at bounding box center [233, 324] width 55 height 55
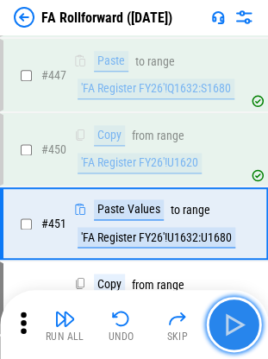
click at [233, 255] on button "button" at bounding box center [233, 324] width 55 height 55
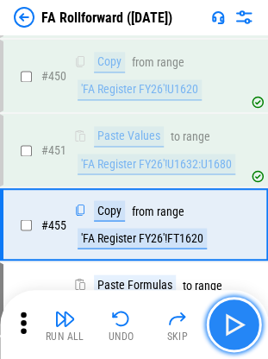
click at [233, 255] on button "button" at bounding box center [233, 324] width 55 height 55
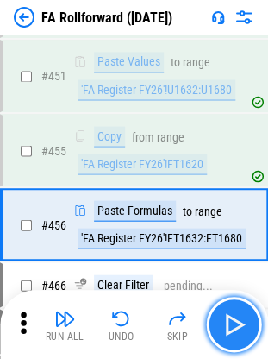
click at [233, 255] on button "button" at bounding box center [233, 324] width 55 height 55
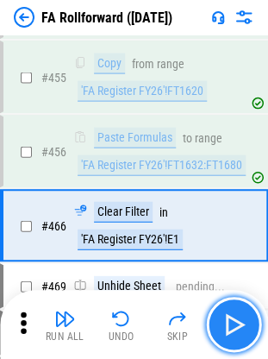
click at [233, 255] on button "button" at bounding box center [233, 324] width 55 height 55
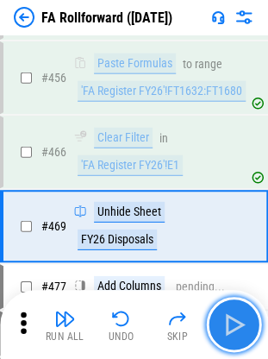
click at [233, 255] on button "button" at bounding box center [233, 324] width 55 height 55
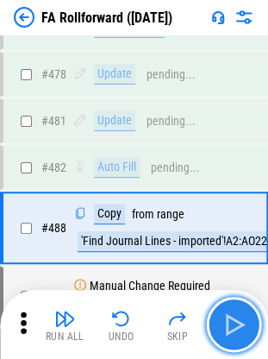
click at [233, 255] on button "button" at bounding box center [233, 324] width 55 height 55
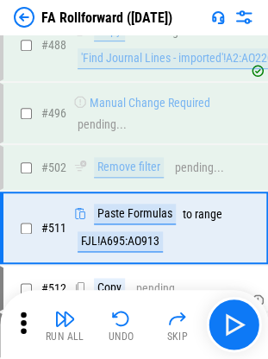
scroll to position [7318, 0]
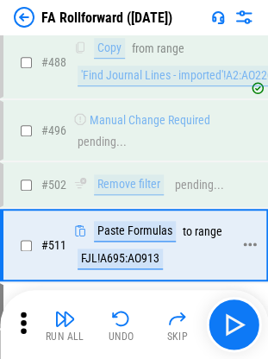
click at [126, 249] on div "FJL!A695:AO913" at bounding box center [120, 259] width 85 height 21
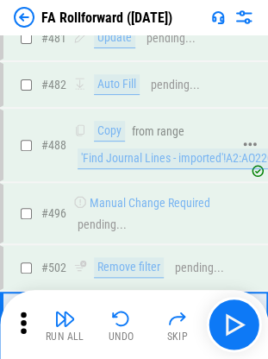
scroll to position [7234, 0]
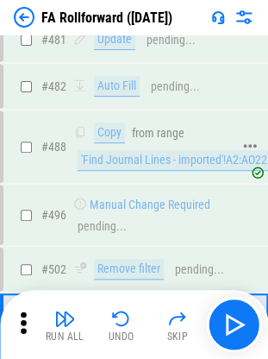
click at [145, 150] on div "'Find Journal Lines - imported'!A2:AO220" at bounding box center [177, 160] width 199 height 21
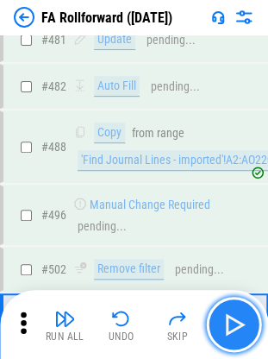
click at [227, 255] on img "button" at bounding box center [234, 325] width 28 height 28
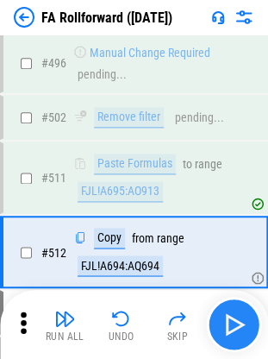
scroll to position [7409, 0]
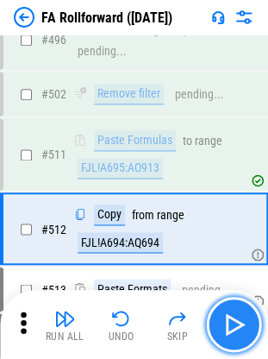
click at [230, 255] on img "button" at bounding box center [234, 325] width 28 height 28
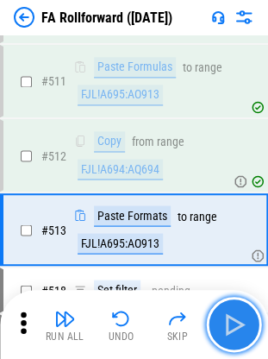
click at [230, 255] on img "button" at bounding box center [234, 325] width 28 height 28
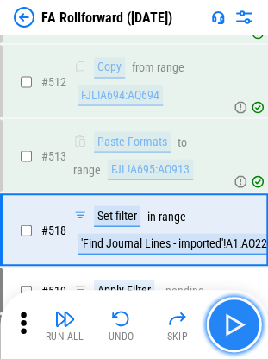
click at [230, 255] on img "button" at bounding box center [234, 325] width 28 height 28
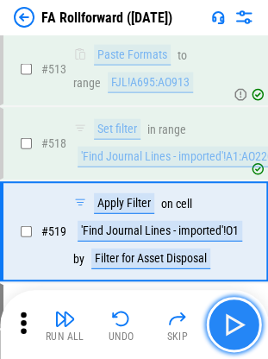
click at [230, 255] on img "button" at bounding box center [234, 325] width 28 height 28
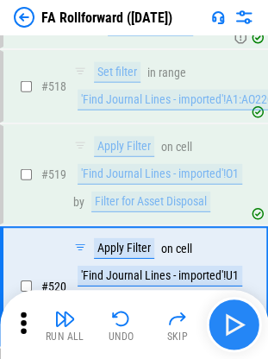
scroll to position [7754, 0]
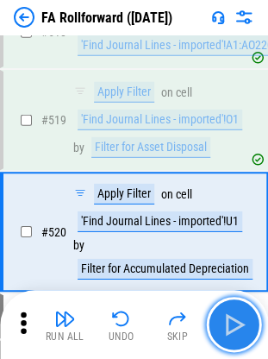
click at [230, 255] on img "button" at bounding box center [234, 325] width 28 height 28
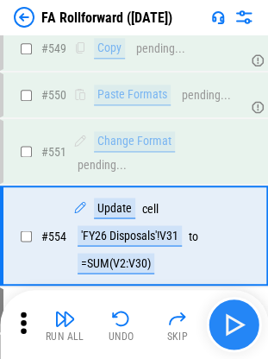
scroll to position [8245, 0]
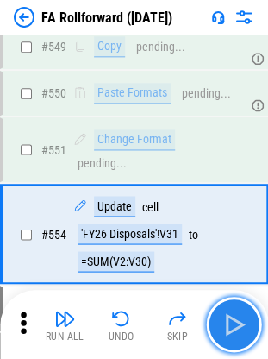
click at [230, 255] on img "button" at bounding box center [234, 325] width 28 height 28
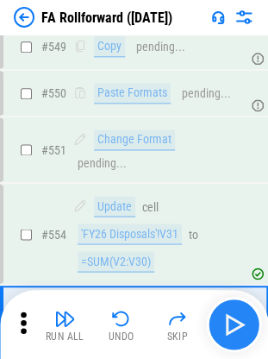
scroll to position [8345, 0]
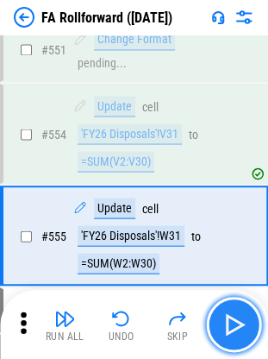
click at [230, 255] on img "button" at bounding box center [234, 325] width 28 height 28
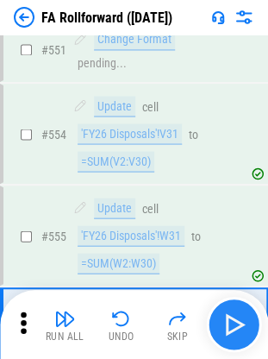
scroll to position [8447, 0]
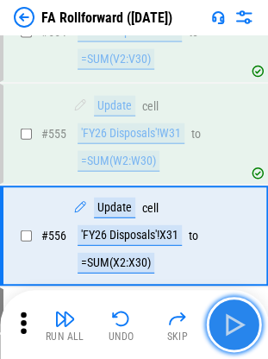
click at [230, 255] on img "button" at bounding box center [234, 325] width 28 height 28
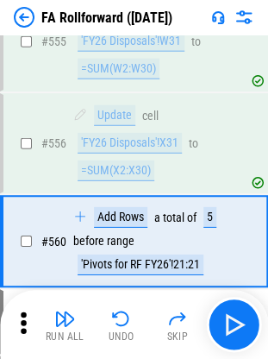
scroll to position [8544, 0]
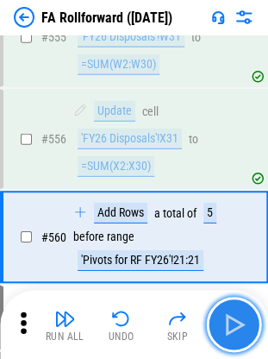
click at [235, 255] on img "button" at bounding box center [234, 325] width 28 height 28
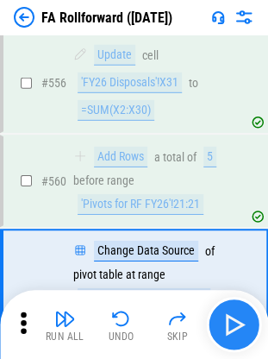
scroll to position [8651, 0]
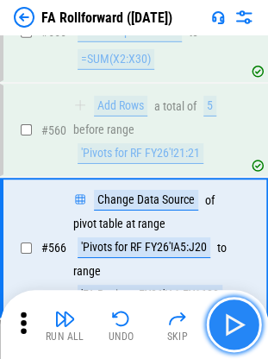
click at [235, 255] on img "button" at bounding box center [234, 325] width 28 height 28
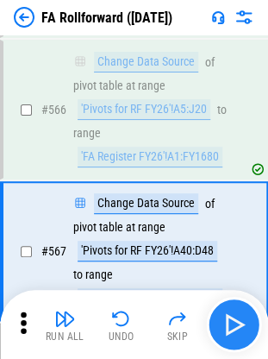
scroll to position [8793, 0]
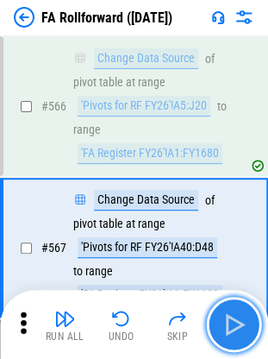
click at [235, 255] on img "button" at bounding box center [234, 325] width 28 height 28
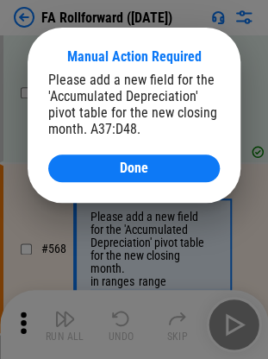
scroll to position [8957, 0]
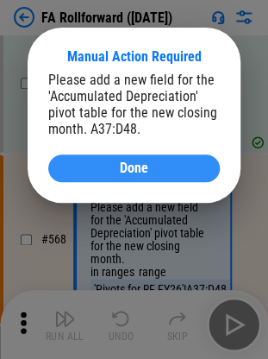
click at [156, 176] on button "Done" at bounding box center [134, 168] width 172 height 28
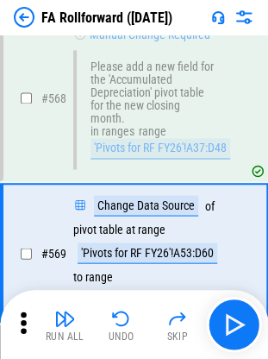
scroll to position [9101, 0]
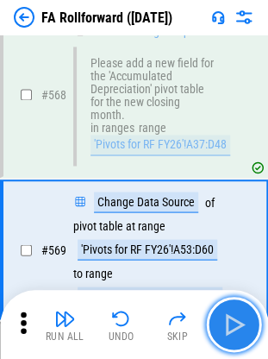
click at [237, 255] on img "button" at bounding box center [234, 325] width 28 height 28
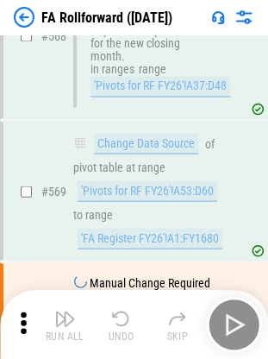
scroll to position [9298, 0]
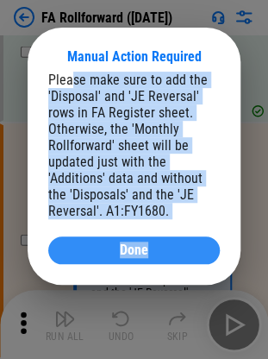
drag, startPoint x: 71, startPoint y: 78, endPoint x: 213, endPoint y: 245, distance: 219.8
click at [213, 245] on div "Please make sure to add the 'Disposal' and 'JE Reversal' rows in FA Register sh…" at bounding box center [134, 168] width 172 height 192
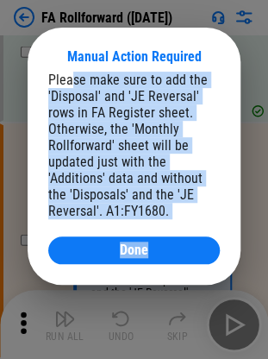
click at [69, 217] on div "Please make sure to add the 'Disposal' and 'JE Reversal' rows in FA Register sh…" at bounding box center [134, 146] width 172 height 148
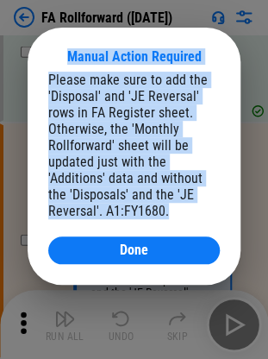
drag, startPoint x: 181, startPoint y: 209, endPoint x: 54, endPoint y: 50, distance: 203.8
click at [54, 50] on div "Manual Action Required Please make sure to add the 'Disposal' and 'JE Reversal'…" at bounding box center [134, 156] width 213 height 257
click at [54, 50] on div "Manual Action Required" at bounding box center [134, 56] width 172 height 16
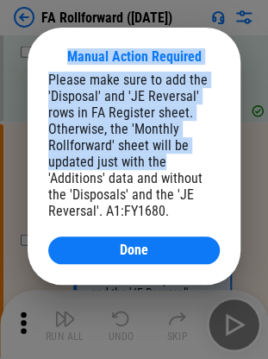
drag, startPoint x: 54, startPoint y: 50, endPoint x: 192, endPoint y: 187, distance: 194.7
click at [192, 187] on div "Manual Action Required Please make sure to add the 'Disposal' and 'JE Reversal'…" at bounding box center [134, 156] width 213 height 257
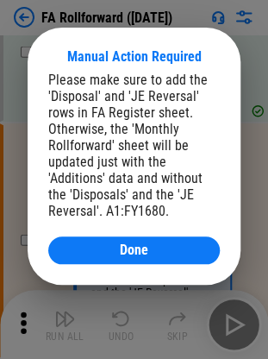
click at [167, 201] on div "Please make sure to add the 'Disposal' and 'JE Reversal' rows in FA Register sh…" at bounding box center [134, 146] width 172 height 148
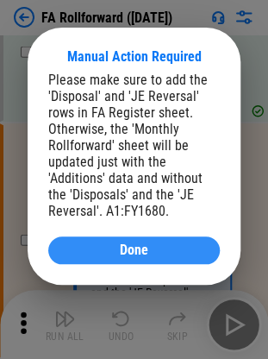
click at [124, 243] on button "Done" at bounding box center [134, 250] width 172 height 28
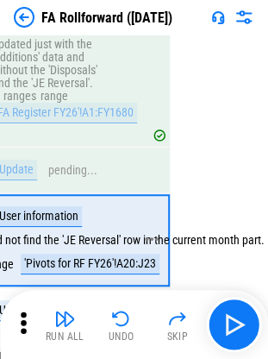
scroll to position [9507, 101]
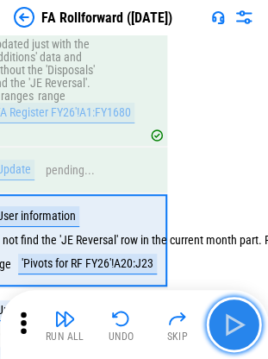
click at [239, 255] on button "button" at bounding box center [233, 324] width 55 height 55
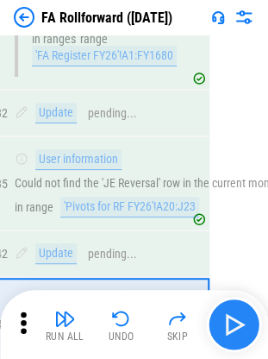
scroll to position [9643, 2]
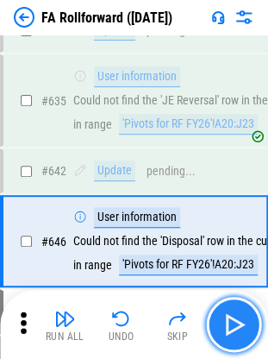
click at [239, 255] on button "button" at bounding box center [233, 324] width 55 height 55
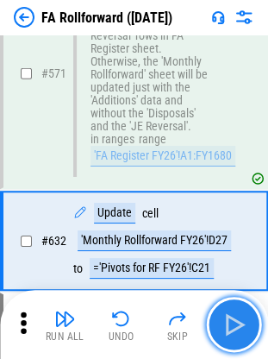
click at [239, 255] on button "button" at bounding box center [233, 324] width 55 height 55
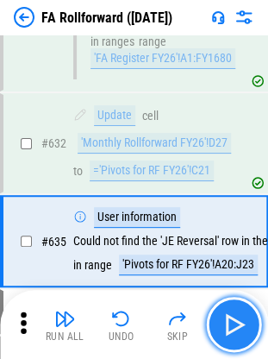
click at [239, 255] on button "button" at bounding box center [233, 324] width 55 height 55
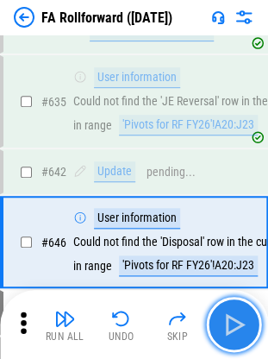
click at [239, 255] on button "button" at bounding box center [233, 324] width 55 height 55
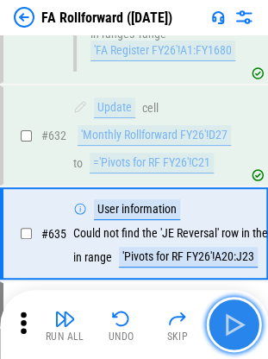
click at [239, 255] on button "button" at bounding box center [233, 324] width 55 height 55
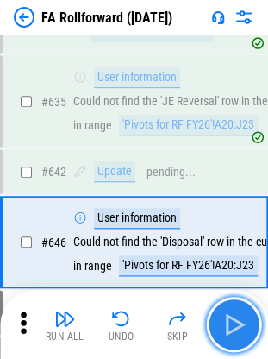
click at [239, 255] on button "button" at bounding box center [233, 324] width 55 height 55
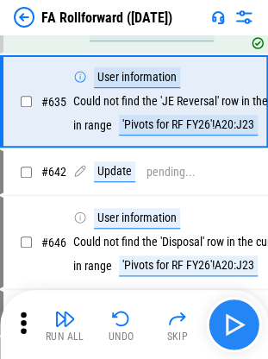
click at [239, 255] on div "Run All Undo Skip" at bounding box center [135, 324] width 251 height 55
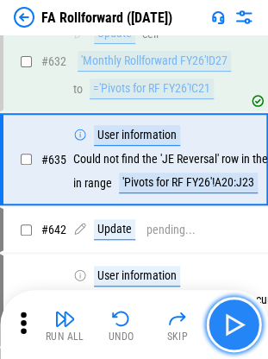
click at [239, 255] on button "button" at bounding box center [233, 324] width 55 height 55
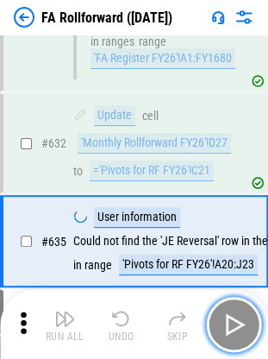
click at [239, 255] on button "button" at bounding box center [233, 324] width 55 height 55
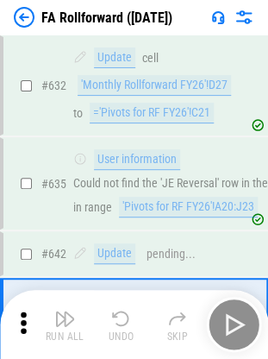
click at [239, 255] on div "Run All Undo Skip" at bounding box center [135, 324] width 251 height 55
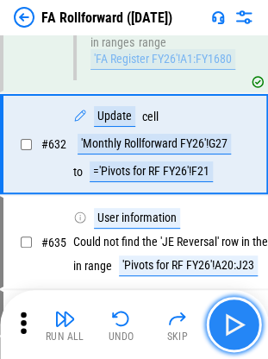
click at [239, 255] on button "button" at bounding box center [233, 324] width 55 height 55
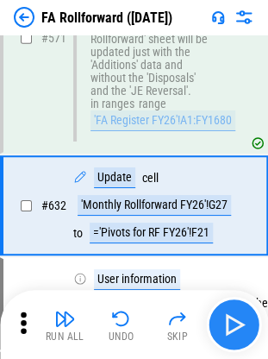
click at [239, 255] on div "Run All Undo Skip" at bounding box center [135, 324] width 251 height 55
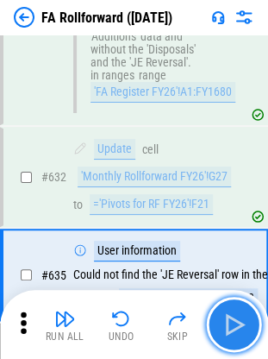
click at [239, 255] on button "button" at bounding box center [233, 324] width 55 height 55
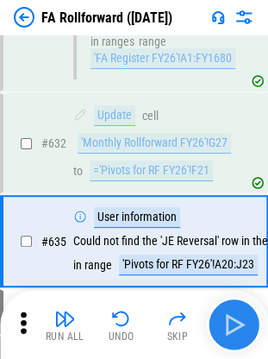
click at [239, 255] on div "Run All Undo Skip" at bounding box center [135, 324] width 251 height 55
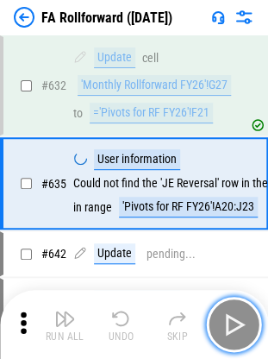
click at [239, 255] on button "button" at bounding box center [233, 324] width 55 height 55
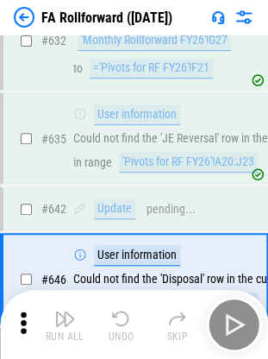
click at [239, 255] on div "Run All Undo Skip" at bounding box center [135, 324] width 251 height 55
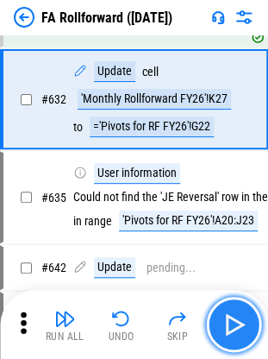
click at [239, 255] on button "button" at bounding box center [233, 324] width 55 height 55
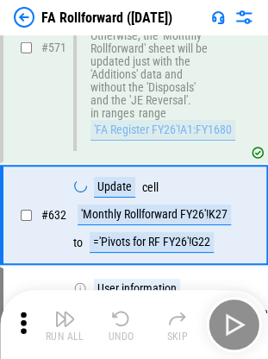
click at [239, 255] on div "Run All Undo Skip" at bounding box center [135, 324] width 251 height 55
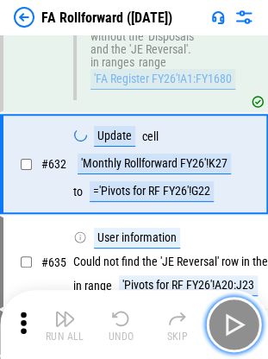
click at [239, 255] on button "button" at bounding box center [233, 324] width 55 height 55
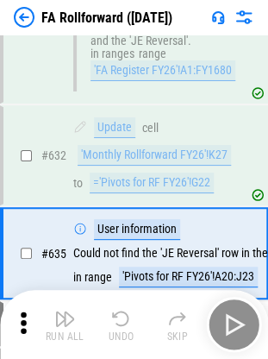
click at [239, 255] on div "Run All Undo Skip" at bounding box center [135, 324] width 251 height 55
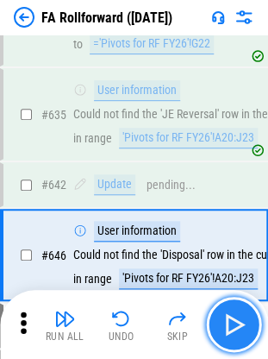
click at [239, 255] on button "button" at bounding box center [233, 324] width 55 height 55
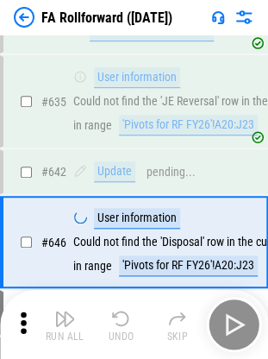
click at [239, 255] on div "Run All Undo Skip" at bounding box center [135, 324] width 251 height 55
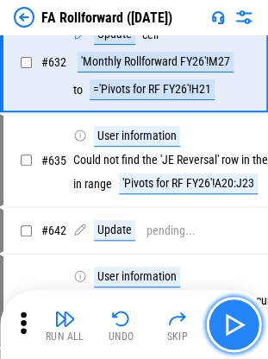
click at [239, 255] on button "button" at bounding box center [233, 324] width 55 height 55
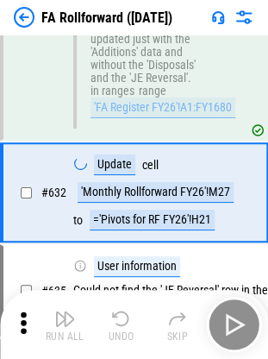
click at [239, 255] on div "Run All Undo Skip" at bounding box center [135, 324] width 251 height 55
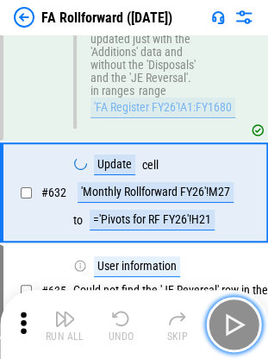
click at [239, 255] on button "button" at bounding box center [233, 324] width 55 height 55
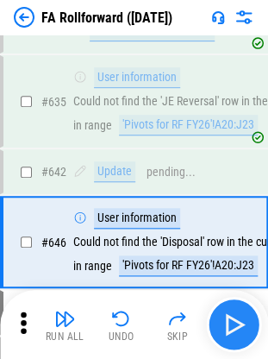
click at [239, 255] on div "Run All Undo Skip" at bounding box center [135, 324] width 251 height 55
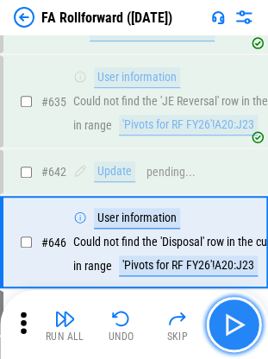
click at [239, 255] on button "button" at bounding box center [233, 324] width 55 height 55
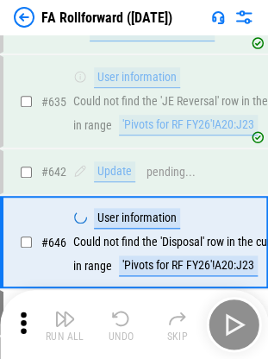
click at [239, 255] on div "Run All Undo Skip" at bounding box center [135, 324] width 251 height 55
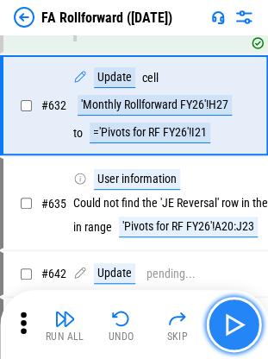
click at [239, 255] on button "button" at bounding box center [233, 324] width 55 height 55
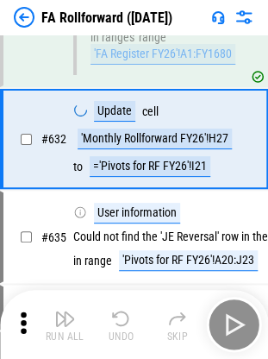
click at [239, 255] on div "Run All Undo Skip" at bounding box center [135, 324] width 251 height 55
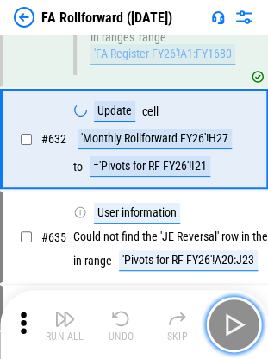
click at [239, 255] on button "button" at bounding box center [233, 324] width 55 height 55
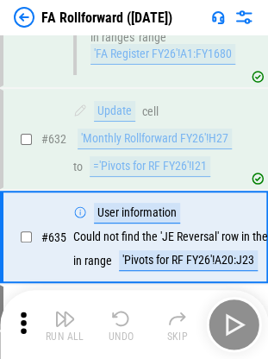
click at [239, 255] on div "Run All Undo Skip" at bounding box center [135, 324] width 251 height 55
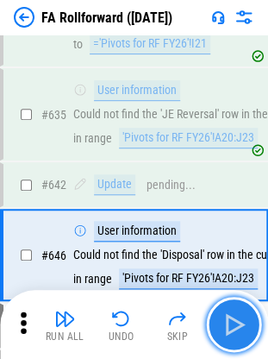
click at [239, 255] on button "button" at bounding box center [233, 324] width 55 height 55
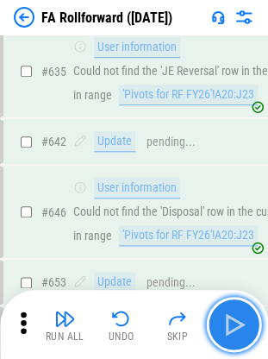
click at [239, 255] on button "button" at bounding box center [233, 324] width 55 height 55
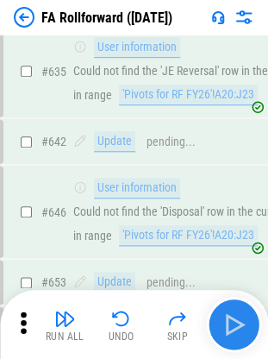
scroll to position [9760, 0]
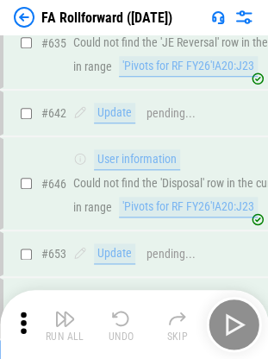
click at [239, 255] on div "Run All Undo Skip" at bounding box center [135, 324] width 251 height 55
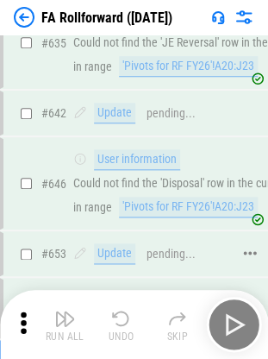
scroll to position [9875, 0]
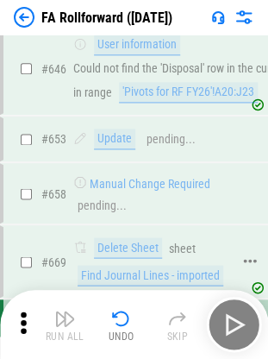
click at [119, 255] on div "Find Journal Lines - imported" at bounding box center [151, 275] width 146 height 21
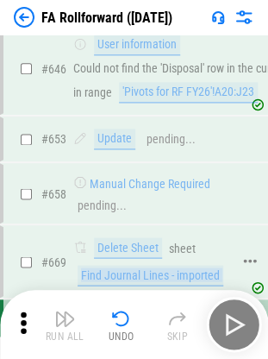
click at [119, 255] on div "Find Journal Lines - imported" at bounding box center [151, 275] width 146 height 21
